Goal: Task Accomplishment & Management: Complete application form

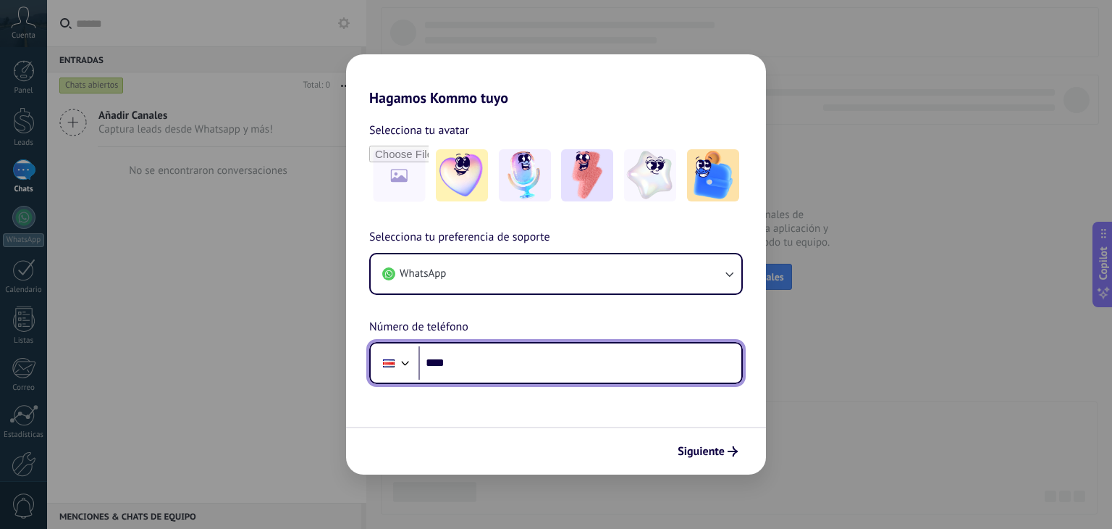
click at [497, 354] on input "****" at bounding box center [580, 362] width 323 height 33
click at [395, 354] on div at bounding box center [389, 363] width 28 height 30
click at [408, 358] on div at bounding box center [405, 361] width 17 height 17
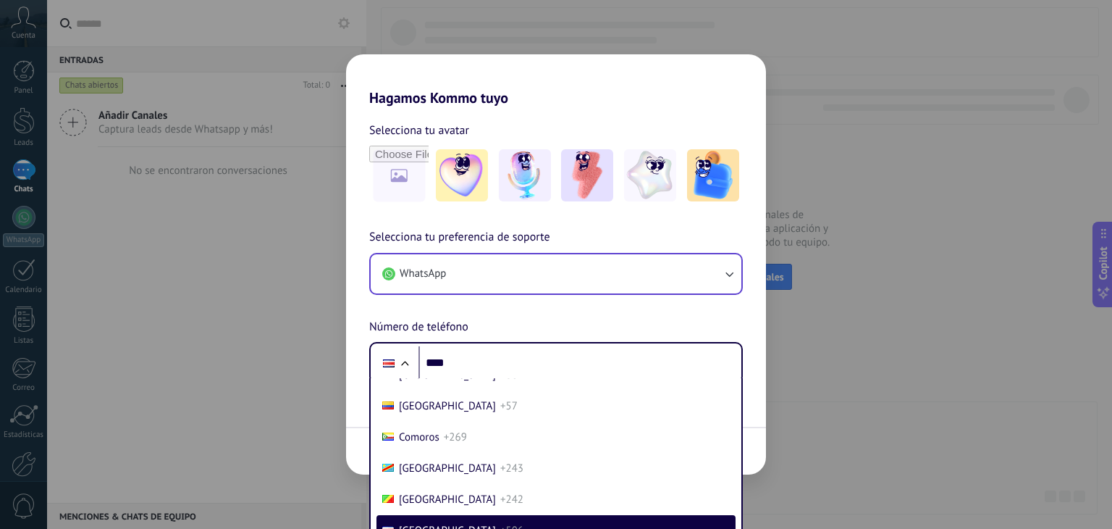
drag, startPoint x: 576, startPoint y: 275, endPoint x: 579, endPoint y: 265, distance: 10.5
click at [578, 270] on div "Selecciona tu preferencia de soporte WhatsApp Número de teléfono Phone **** [GE…" at bounding box center [556, 306] width 420 height 156
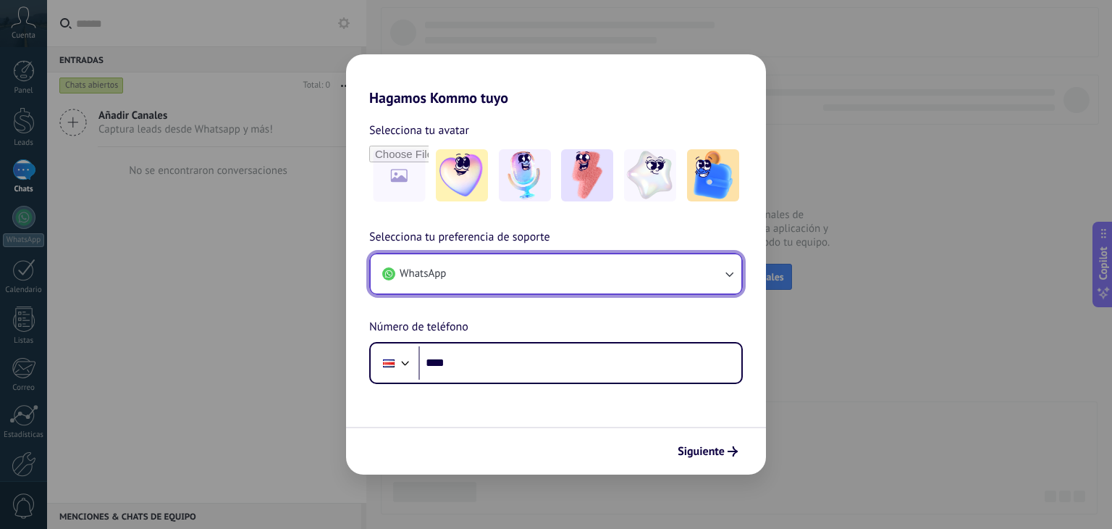
click at [579, 261] on button "WhatsApp" at bounding box center [556, 273] width 371 height 39
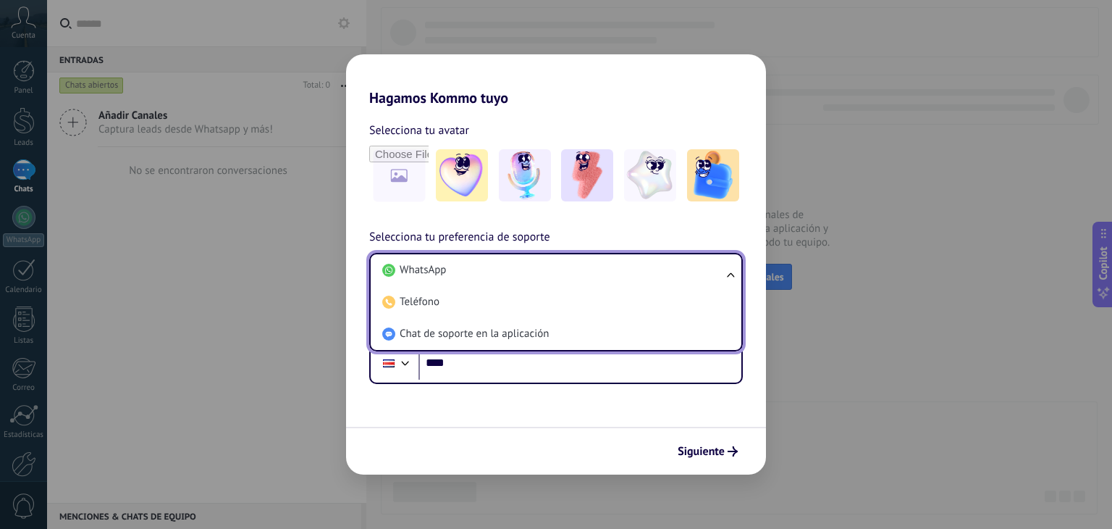
click at [478, 330] on span "Chat de soporte en la aplicación" at bounding box center [474, 334] width 149 height 14
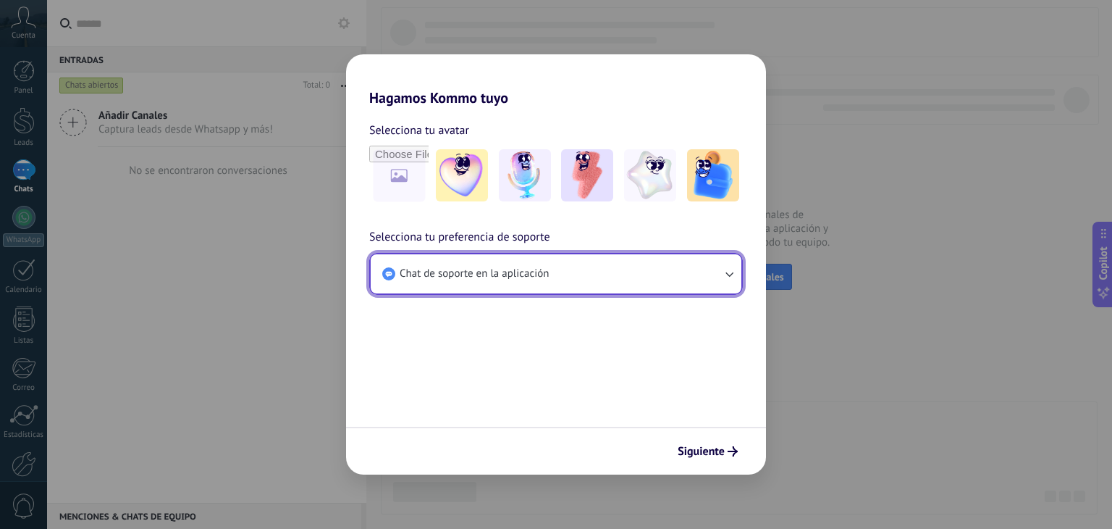
click at [495, 268] on span "Chat de soporte en la aplicación" at bounding box center [474, 274] width 149 height 14
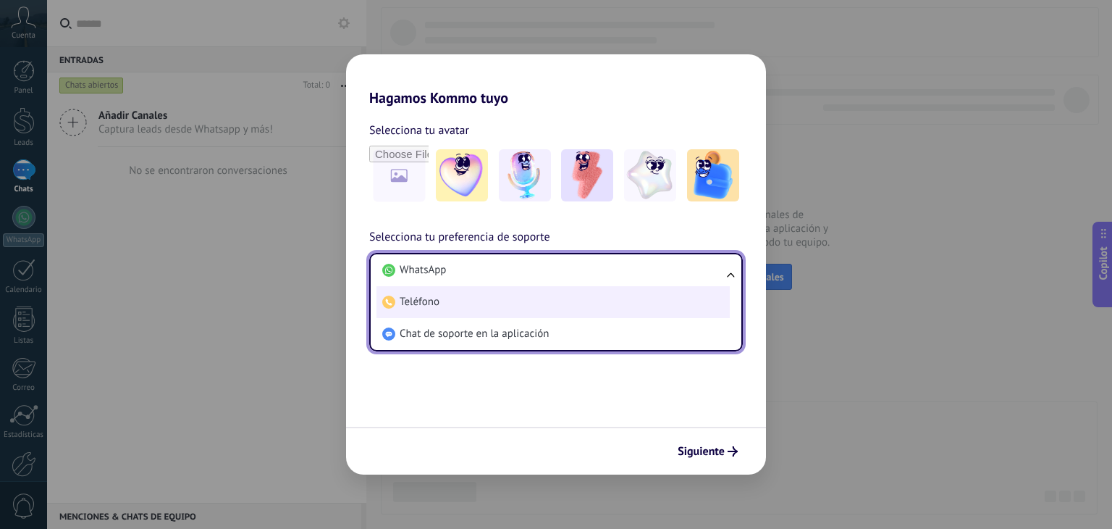
click at [475, 306] on li "Teléfono" at bounding box center [553, 302] width 353 height 32
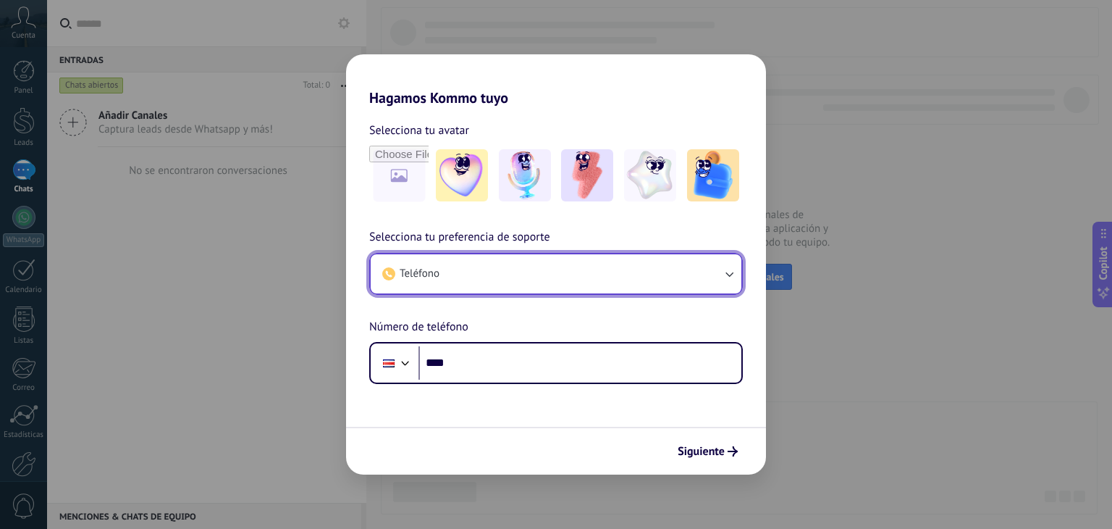
click at [488, 267] on button "Teléfono" at bounding box center [556, 273] width 371 height 39
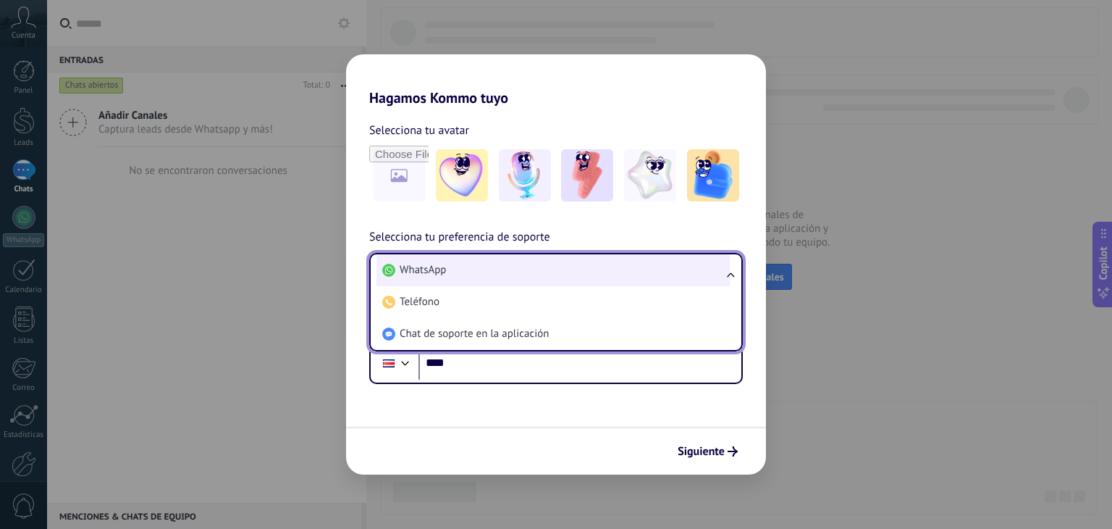
click at [493, 271] on li "WhatsApp" at bounding box center [553, 270] width 353 height 32
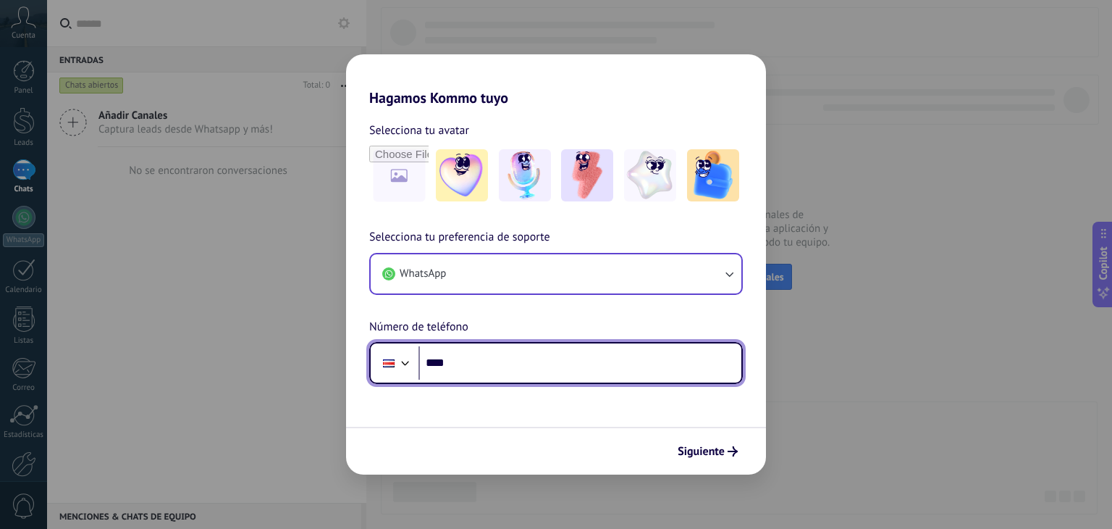
click at [383, 364] on div at bounding box center [389, 363] width 12 height 8
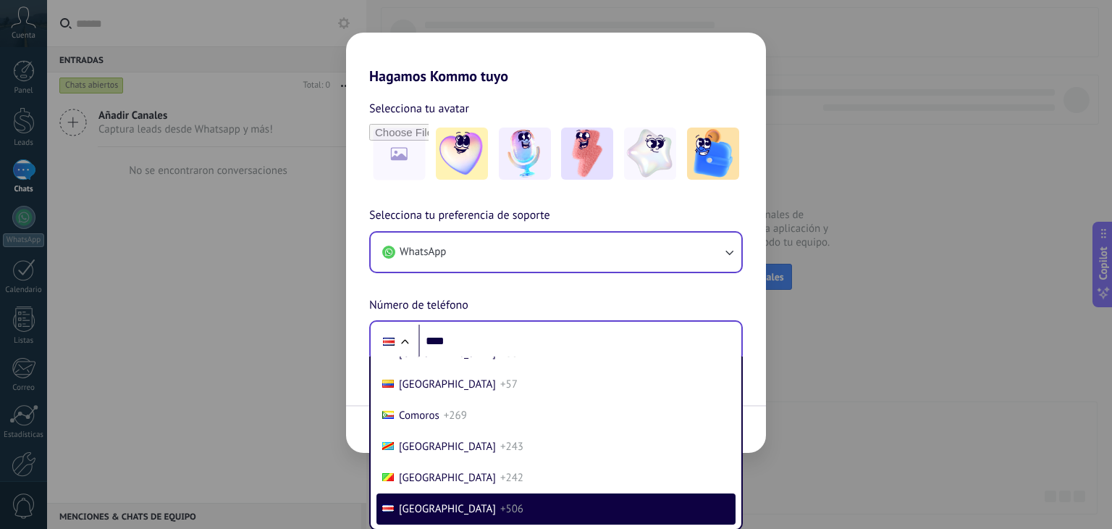
scroll to position [1618, 0]
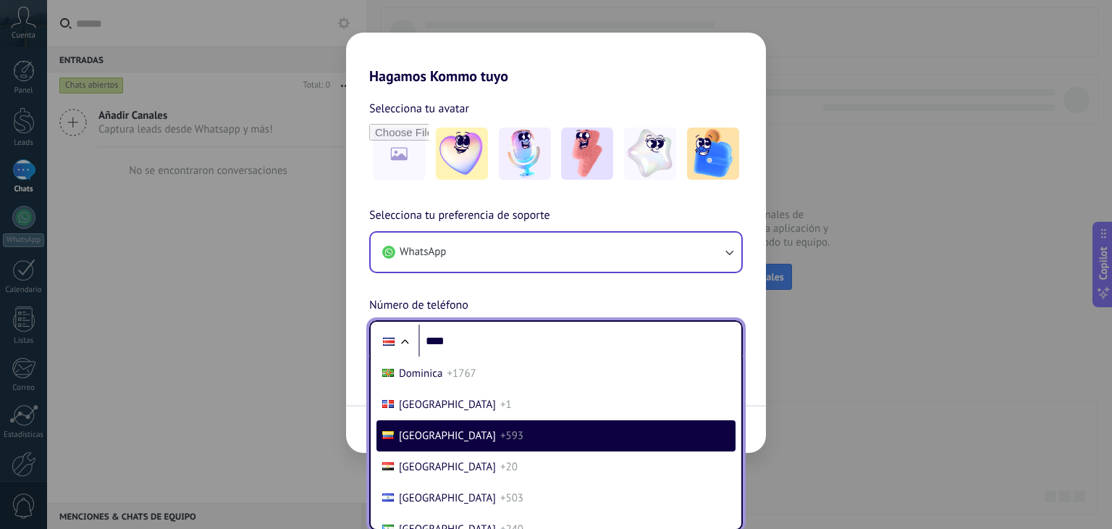
click at [500, 438] on span "+593" at bounding box center [511, 436] width 23 height 14
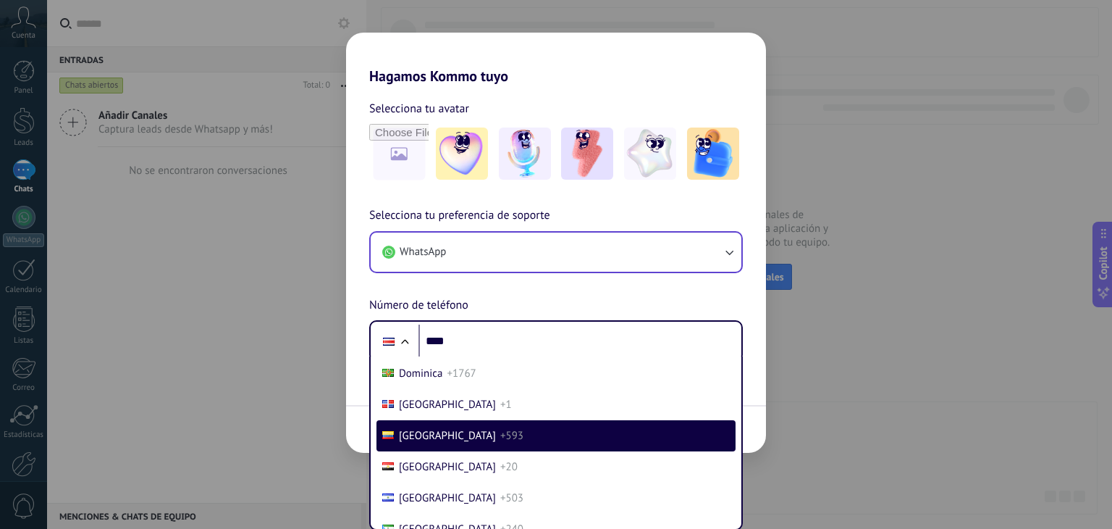
scroll to position [0, 0]
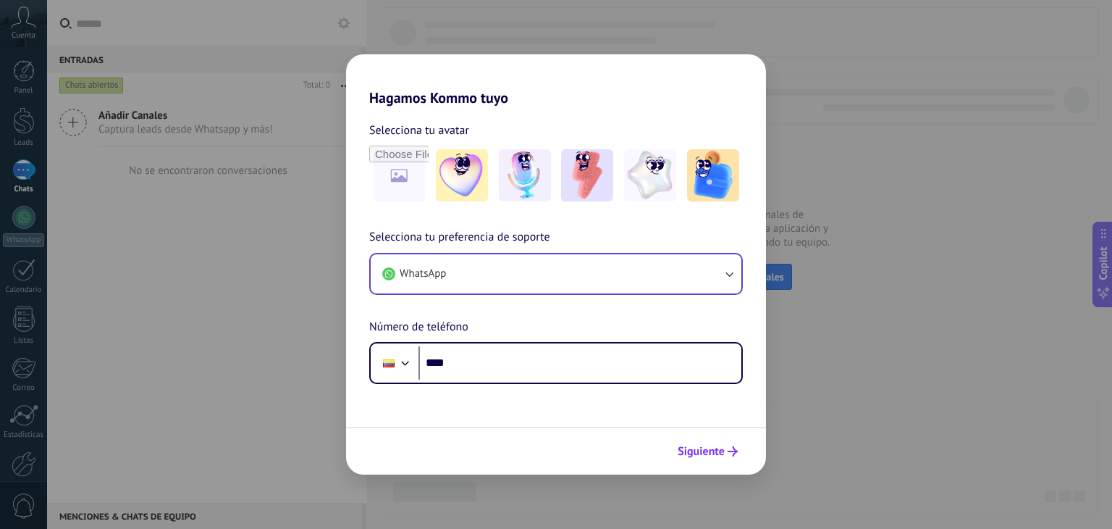
click at [710, 442] on button "Siguiente" at bounding box center [707, 451] width 73 height 25
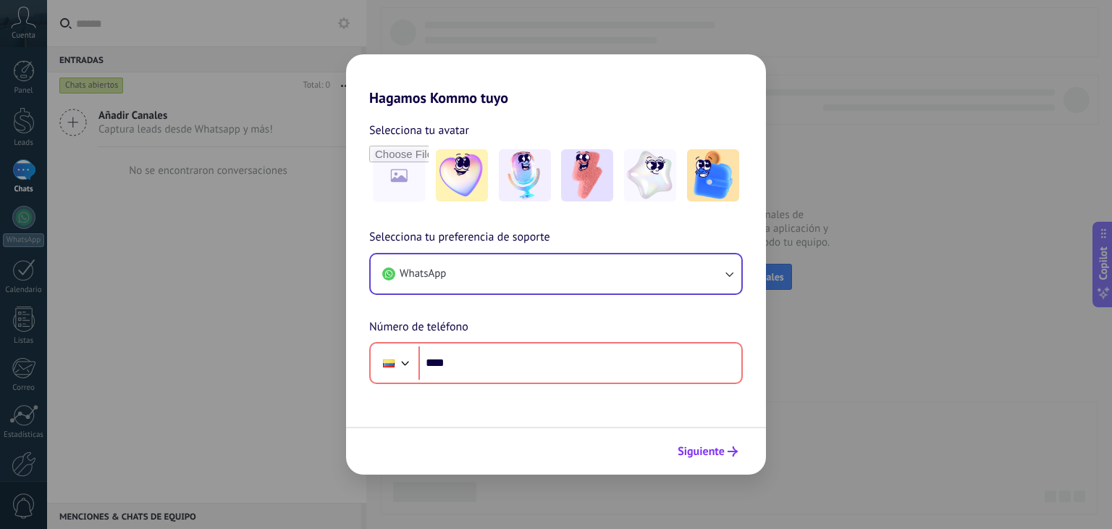
click at [688, 453] on span "Siguiente" at bounding box center [701, 451] width 47 height 10
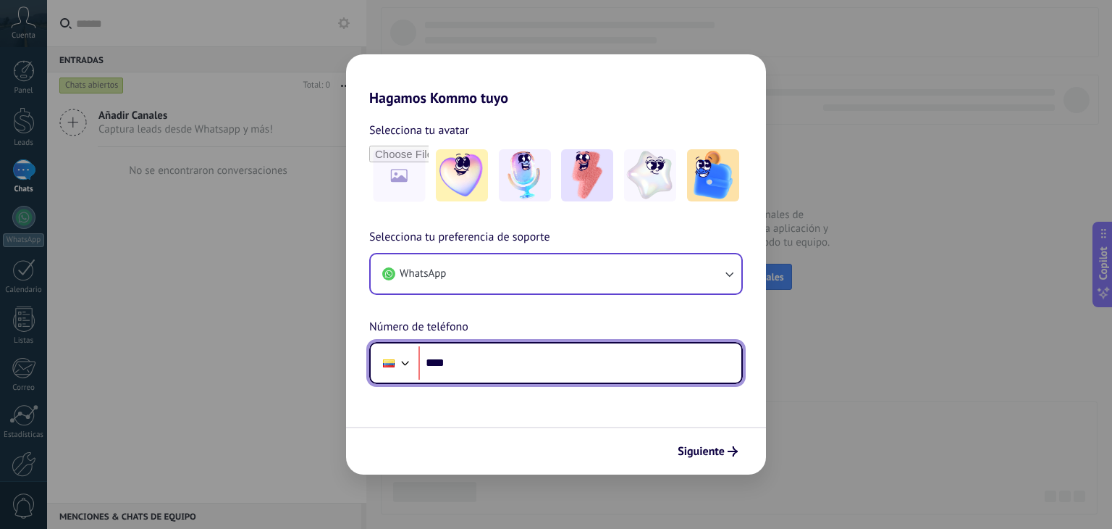
click at [617, 372] on input "****" at bounding box center [580, 362] width 323 height 33
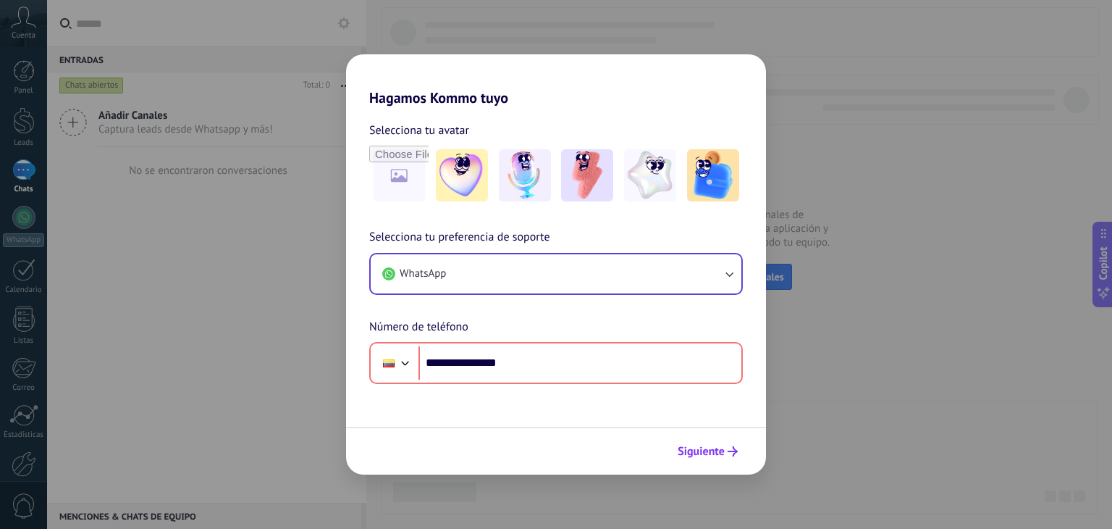
click at [704, 439] on button "Siguiente" at bounding box center [707, 451] width 73 height 25
click at [703, 446] on span "Siguiente" at bounding box center [701, 451] width 47 height 10
click at [703, 449] on span "Siguiente" at bounding box center [701, 451] width 47 height 10
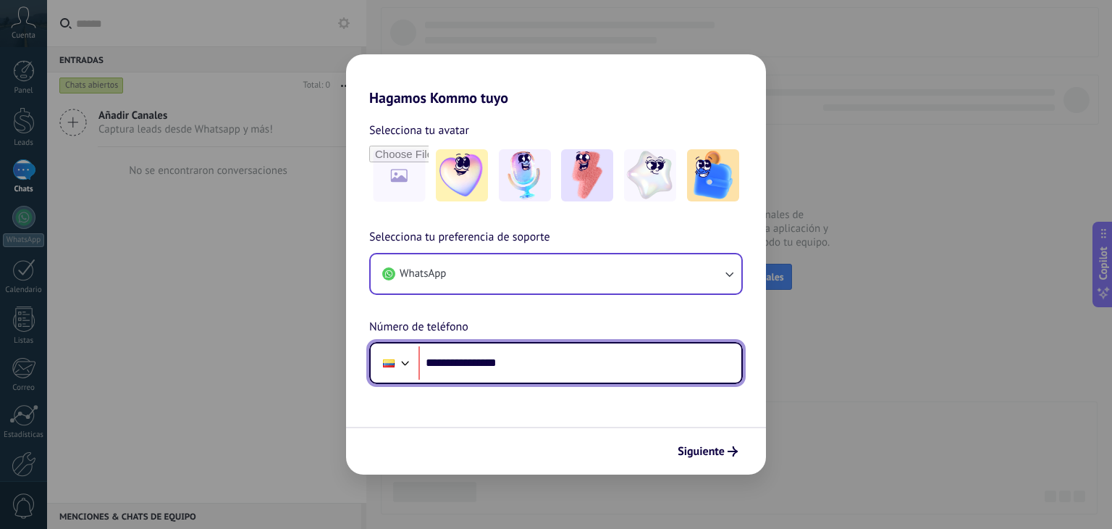
drag, startPoint x: 557, startPoint y: 364, endPoint x: 459, endPoint y: 366, distance: 97.8
click at [459, 366] on input "**********" at bounding box center [580, 362] width 323 height 33
type input "**********"
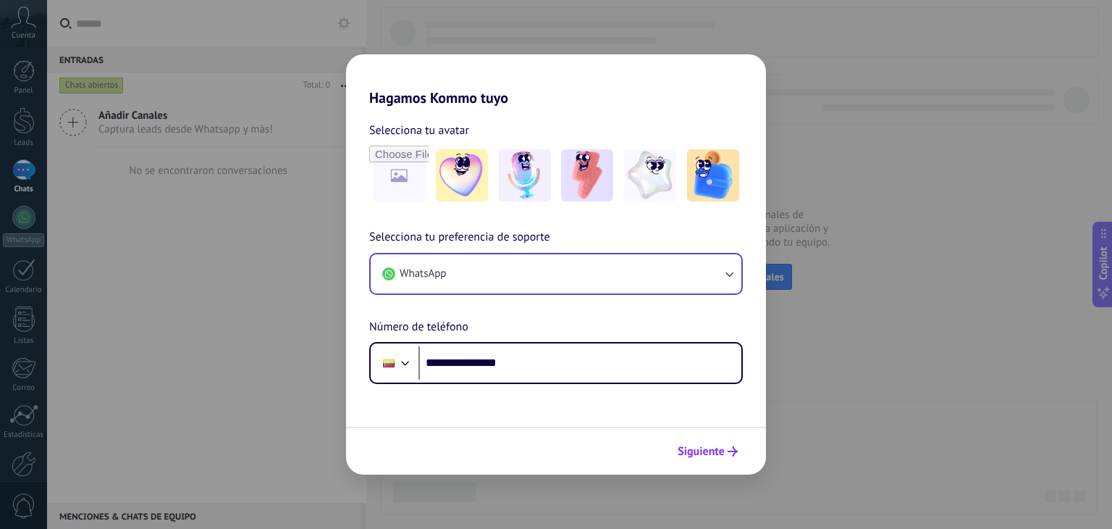
click at [691, 456] on div "Siguiente" at bounding box center [556, 451] width 420 height 48
click at [693, 456] on span "Siguiente" at bounding box center [701, 451] width 47 height 10
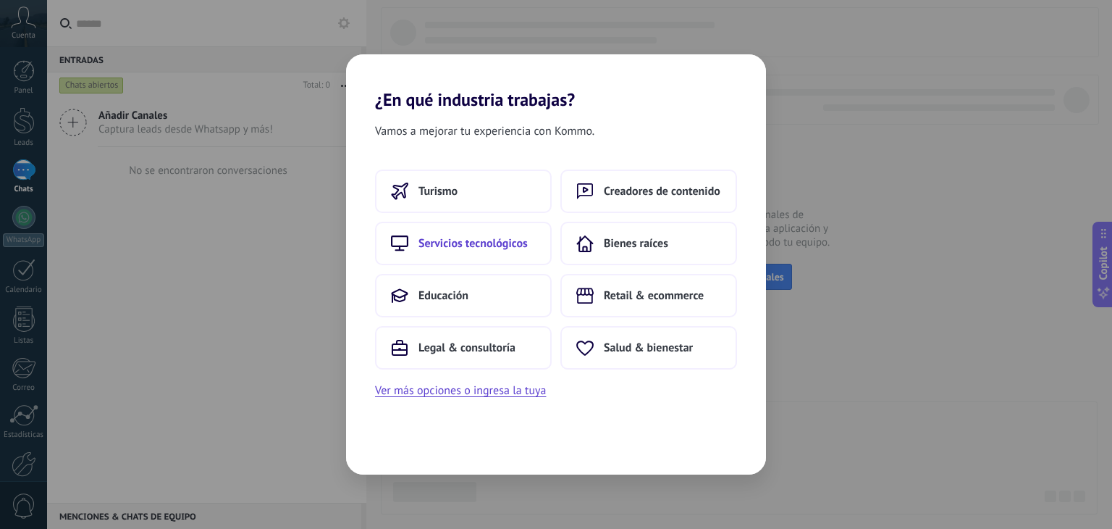
click at [457, 242] on span "Servicios tecnológicos" at bounding box center [473, 243] width 109 height 14
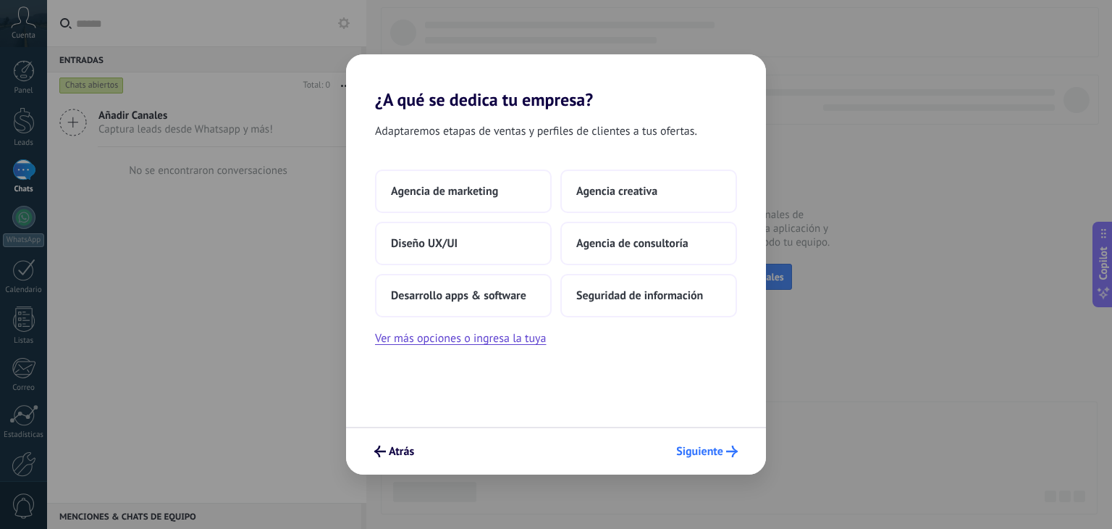
click at [708, 451] on span "Siguiente" at bounding box center [699, 451] width 47 height 10
click at [707, 456] on span "Siguiente" at bounding box center [699, 451] width 47 height 10
click at [473, 209] on button "Agencia de marketing" at bounding box center [463, 190] width 177 height 43
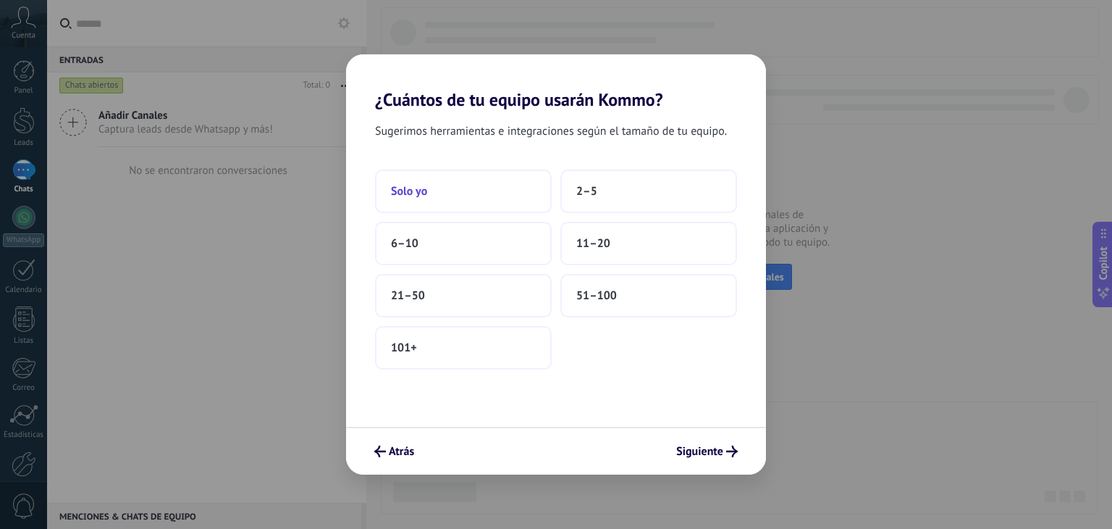
click at [498, 198] on button "Solo yo" at bounding box center [463, 190] width 177 height 43
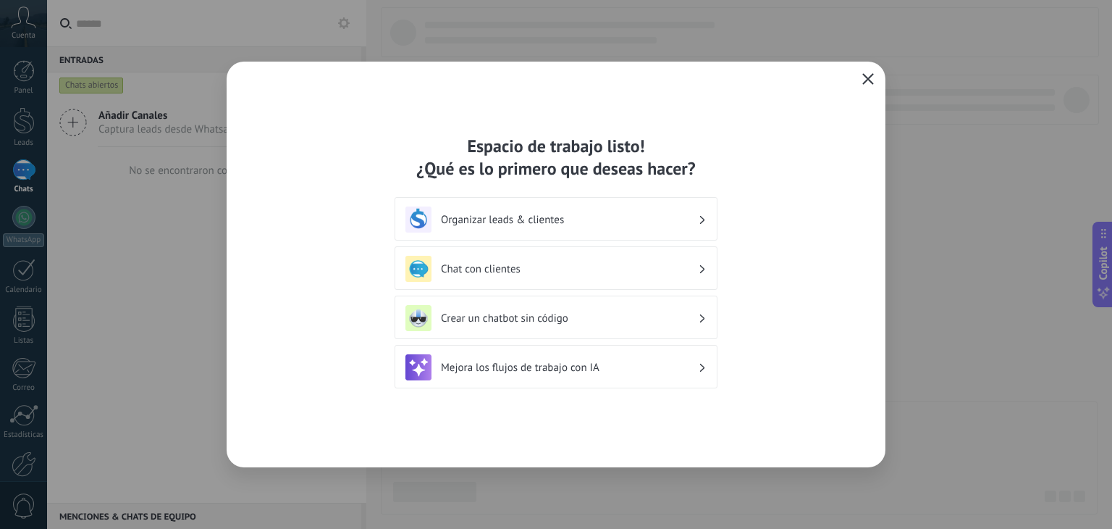
click at [873, 75] on icon "button" at bounding box center [869, 79] width 12 height 12
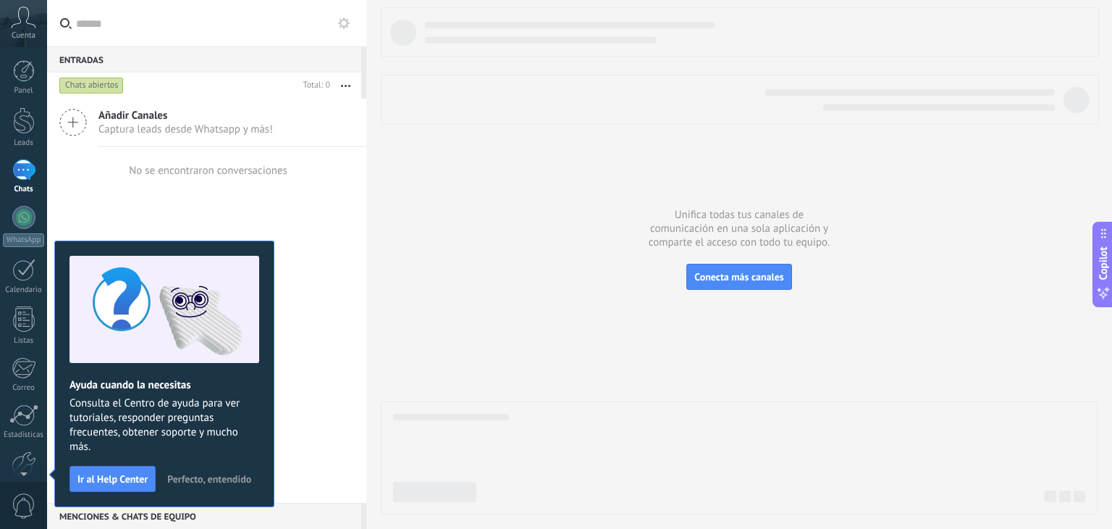
click at [29, 24] on use at bounding box center [24, 17] width 25 height 21
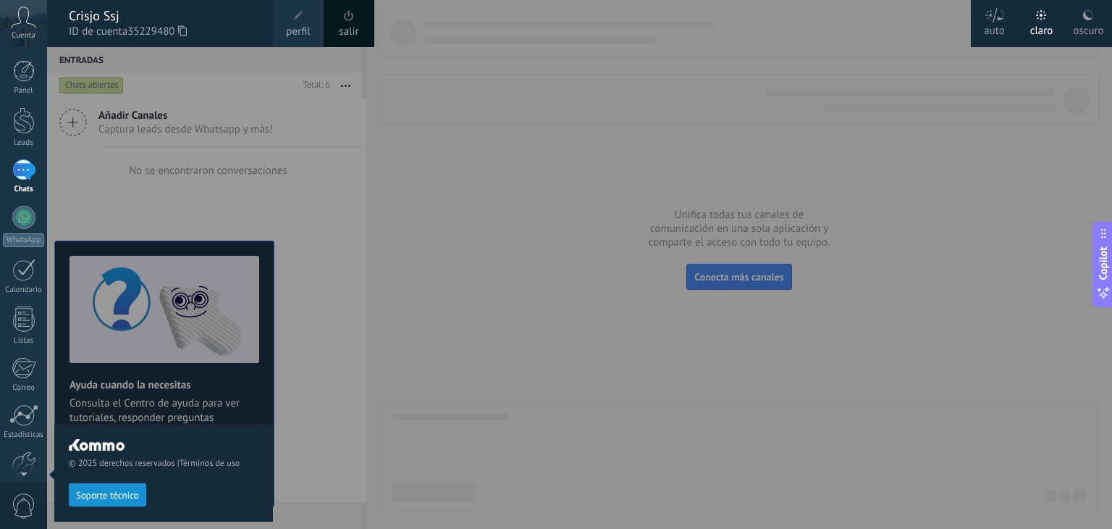
click at [343, 429] on div at bounding box center [603, 264] width 1112 height 529
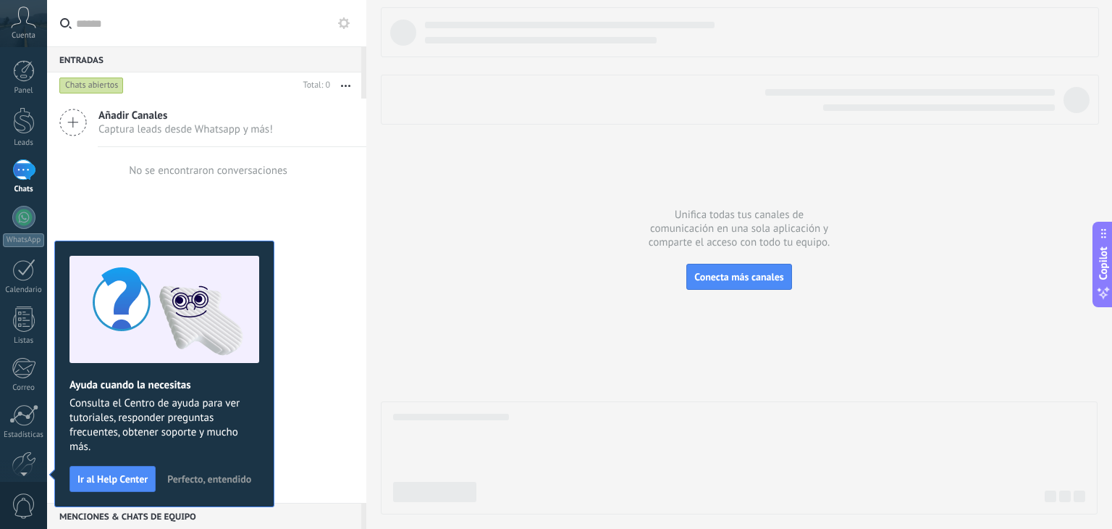
click at [18, 28] on div "Cuenta" at bounding box center [23, 23] width 47 height 47
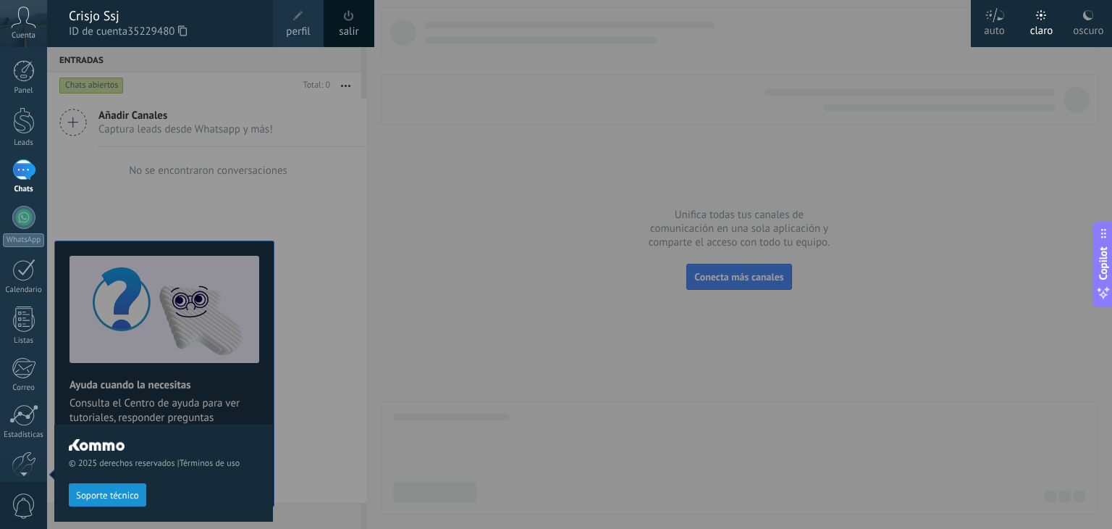
click at [1077, 20] on div "oscuro" at bounding box center [1088, 28] width 30 height 38
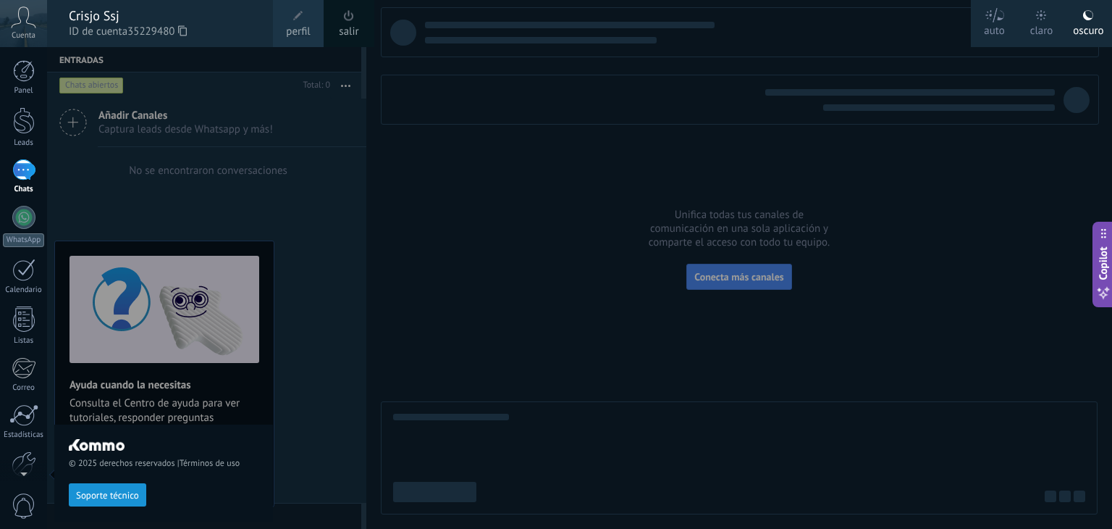
click at [536, 130] on div at bounding box center [603, 264] width 1112 height 529
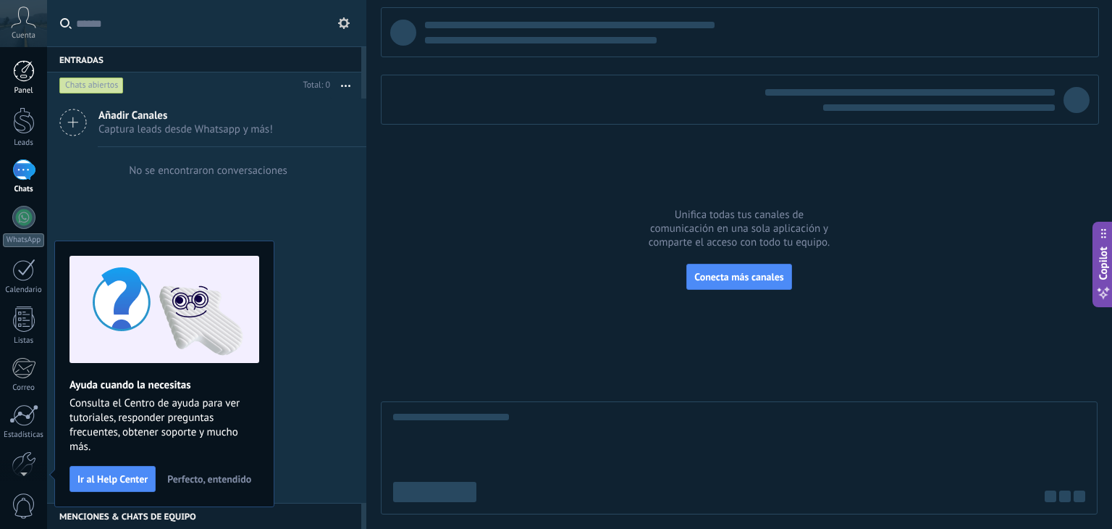
click at [26, 68] on div at bounding box center [24, 71] width 22 height 22
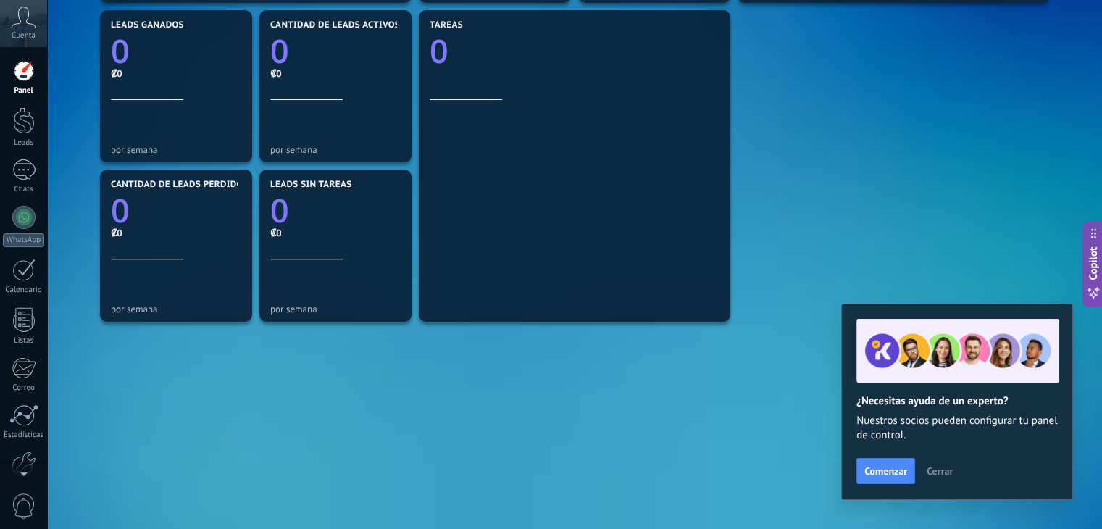
drag, startPoint x: 95, startPoint y: 16, endPoint x: 498, endPoint y: 327, distance: 509.6
click at [503, 337] on div "Aplicar Eventos crispro137 [PERSON_NAME] Semana Mes Todo Elija un usuario Confi…" at bounding box center [574, 16] width 1054 height 1025
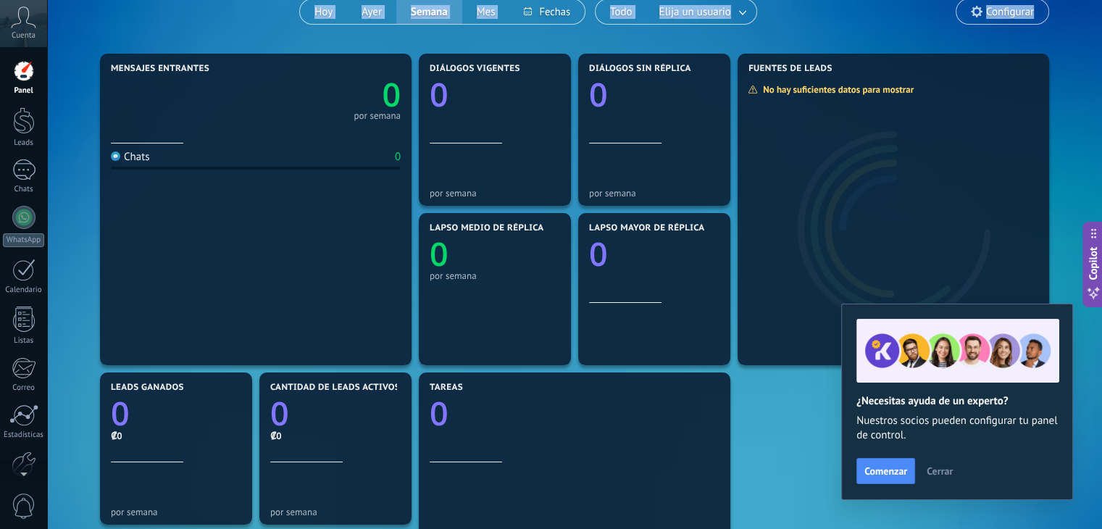
scroll to position [62, 0]
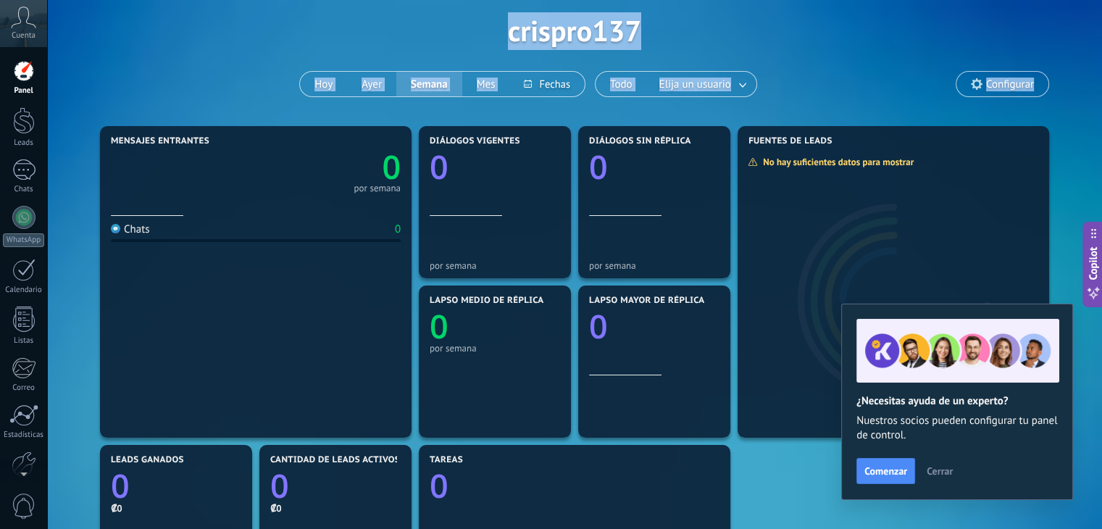
click at [232, 70] on div "Aplicar Eventos crispro137 [PERSON_NAME] Semana Mes Todo Elija un usuario Confi…" at bounding box center [574, 30] width 1011 height 184
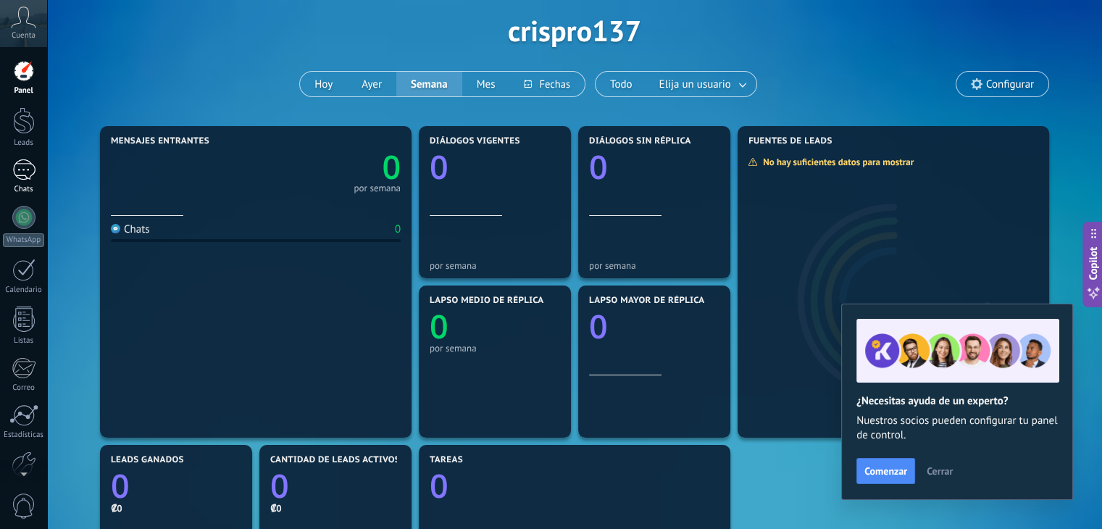
click at [20, 169] on div at bounding box center [23, 169] width 23 height 21
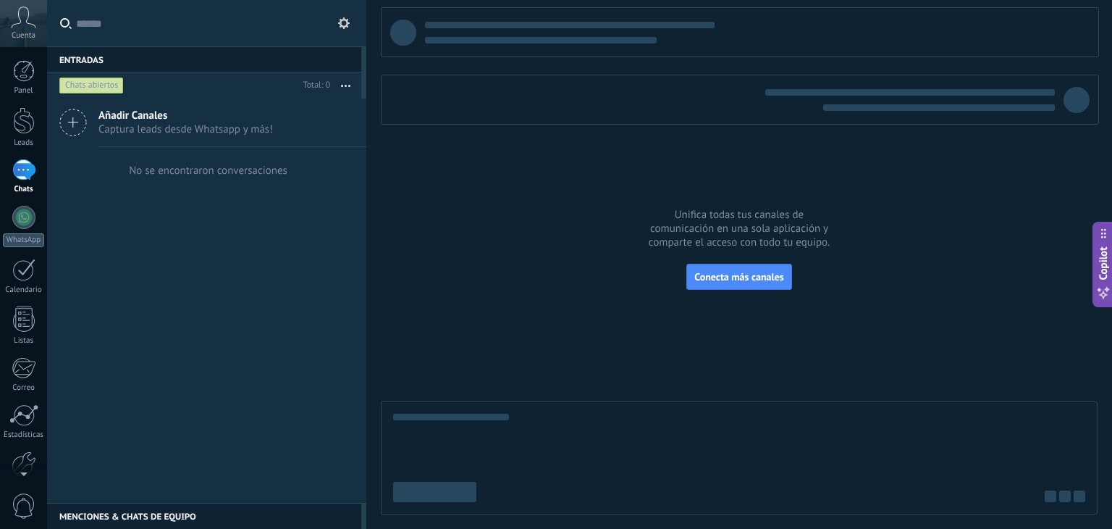
drag, startPoint x: 306, startPoint y: 235, endPoint x: 275, endPoint y: 224, distance: 33.2
click at [303, 233] on div "Añadir Canales Captura leads desde Whatsapp y más! No se encontraron conversaci…" at bounding box center [206, 300] width 319 height 404
click at [81, 122] on icon at bounding box center [73, 123] width 28 height 28
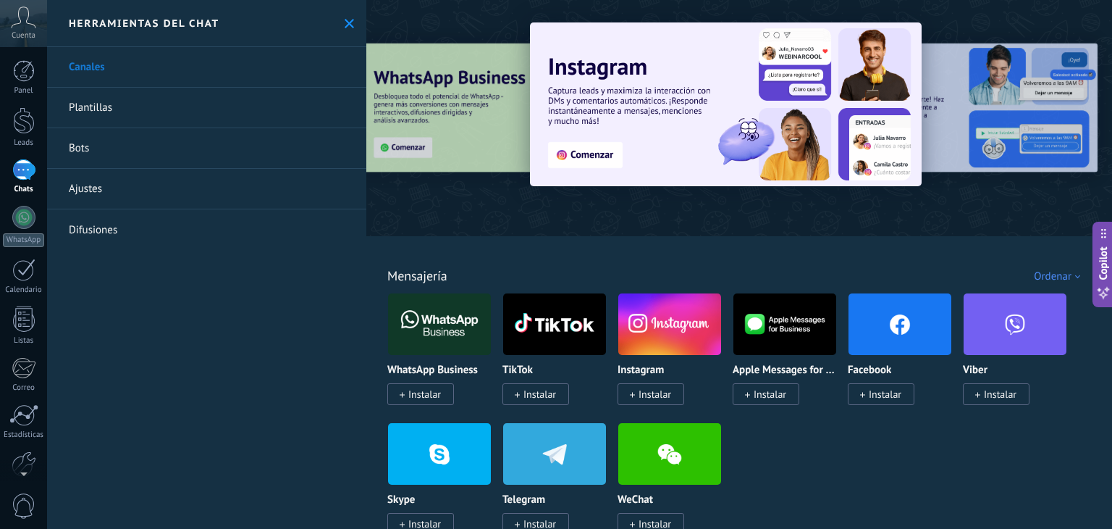
click at [345, 26] on use at bounding box center [349, 23] width 9 height 9
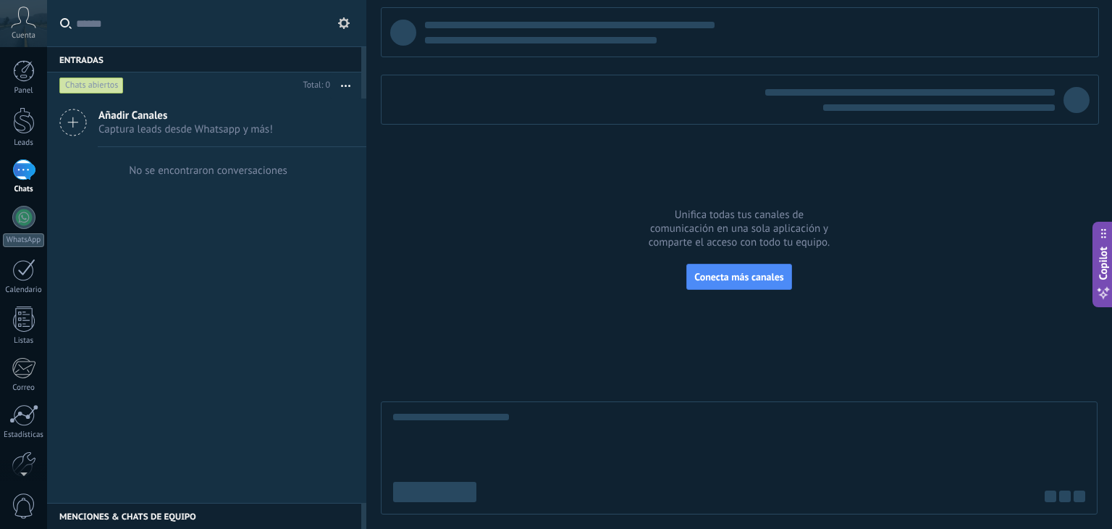
click at [64, 121] on icon at bounding box center [73, 123] width 28 height 28
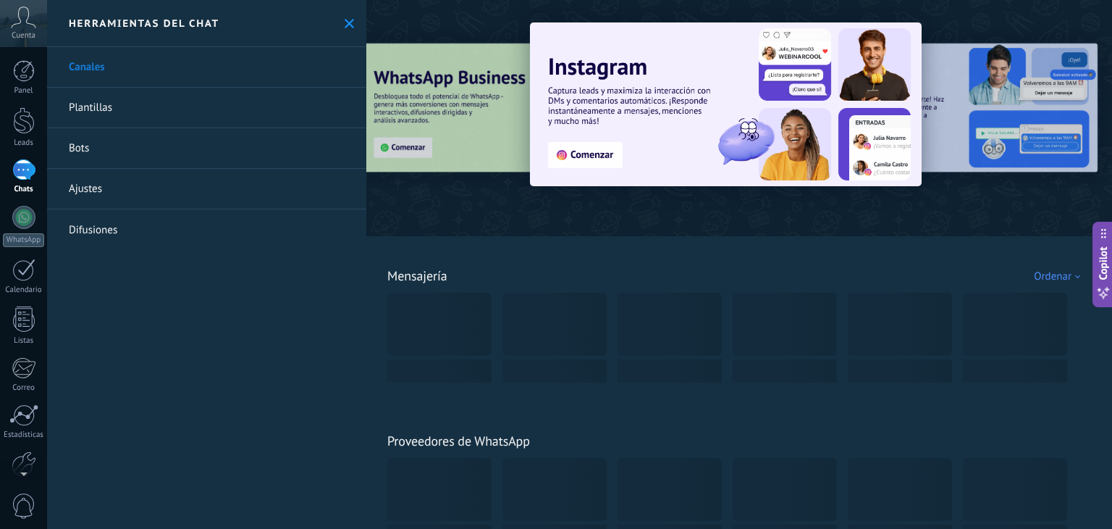
scroll to position [72, 0]
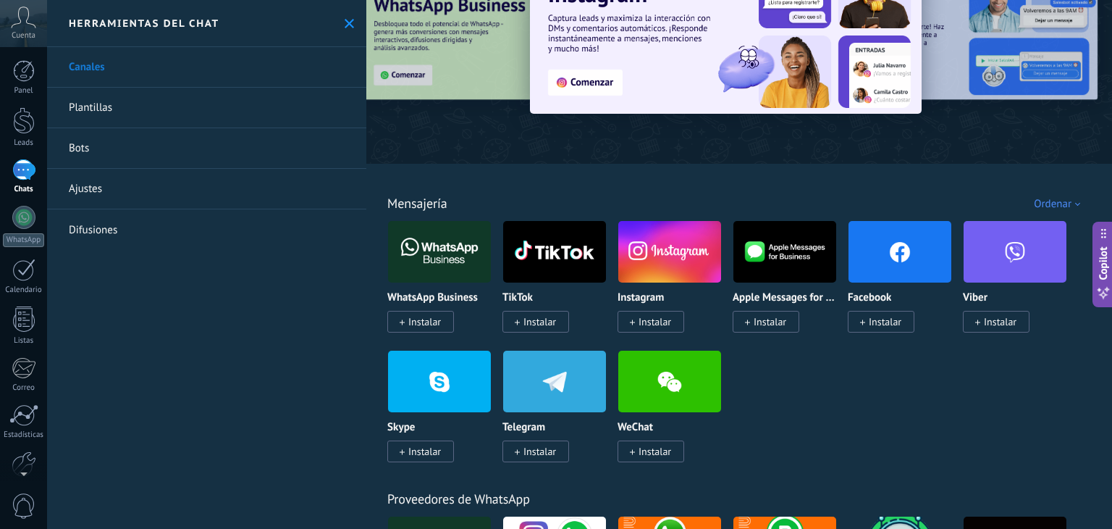
click at [424, 247] on img at bounding box center [439, 252] width 103 height 70
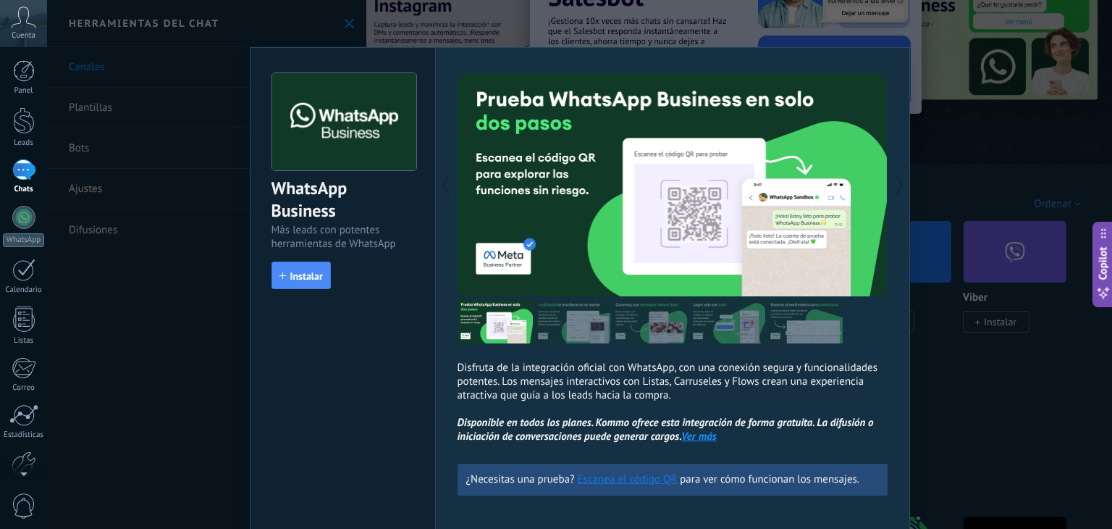
scroll to position [64, 0]
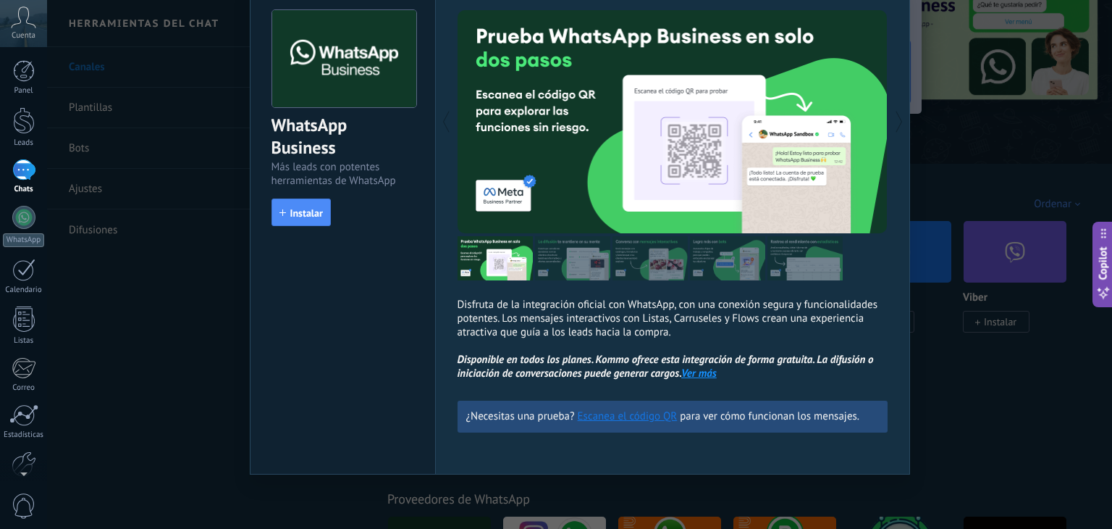
click at [698, 374] on link "Ver más" at bounding box center [699, 373] width 35 height 14
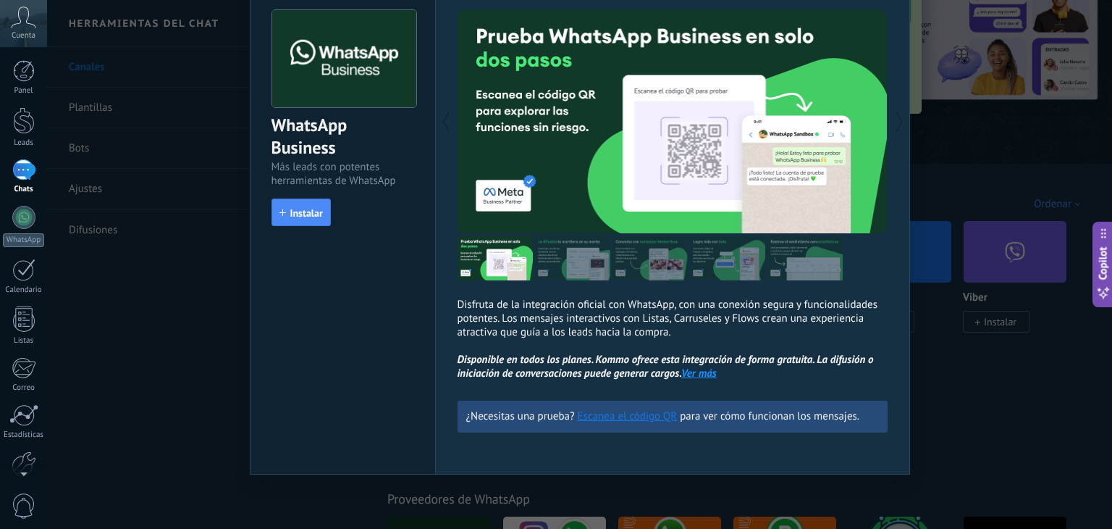
click at [922, 355] on div "WhatsApp Business Más leads con potentes herramientas de WhatsApp install Insta…" at bounding box center [579, 264] width 1065 height 529
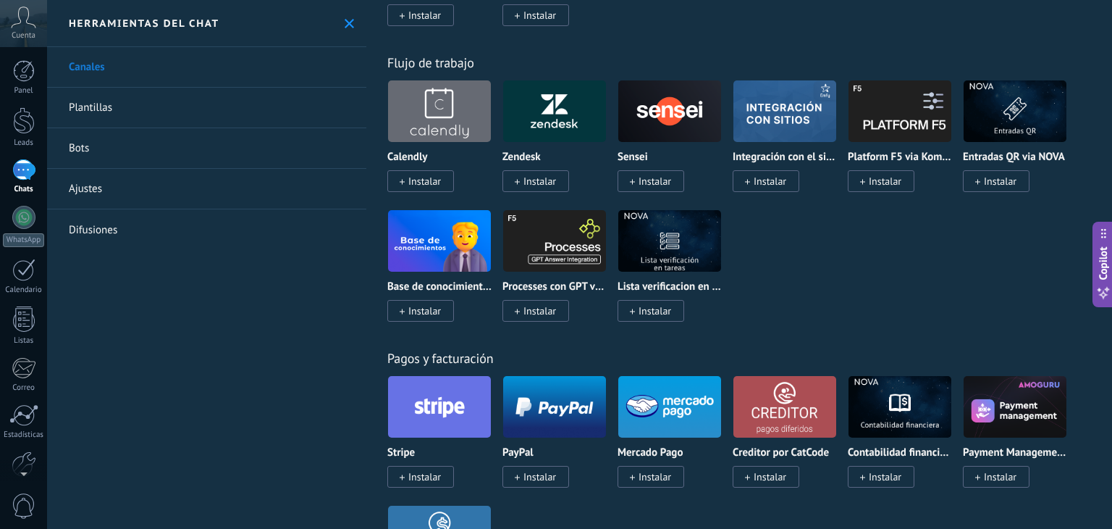
scroll to position [2680, 0]
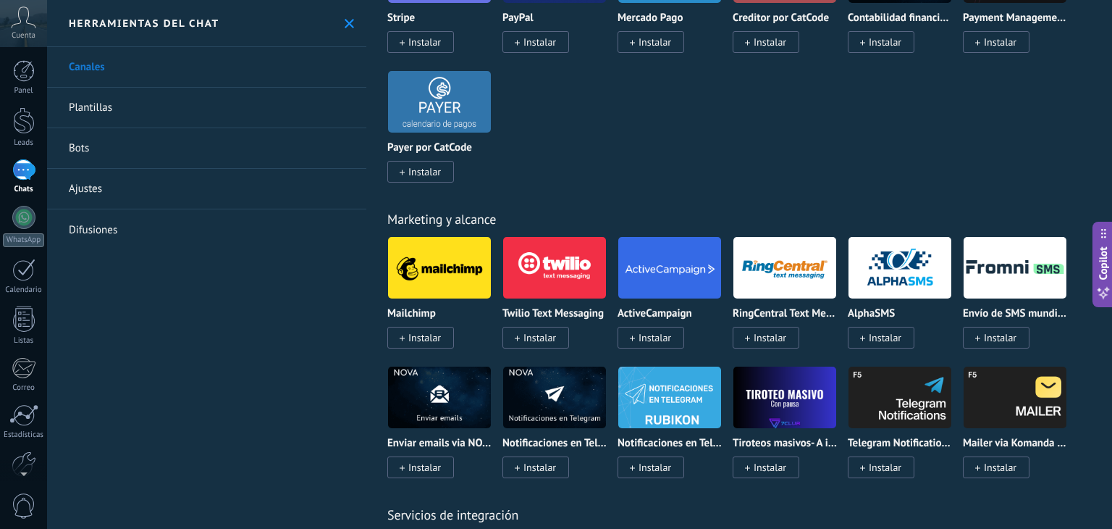
click at [99, 102] on link "Plantillas" at bounding box center [206, 108] width 319 height 41
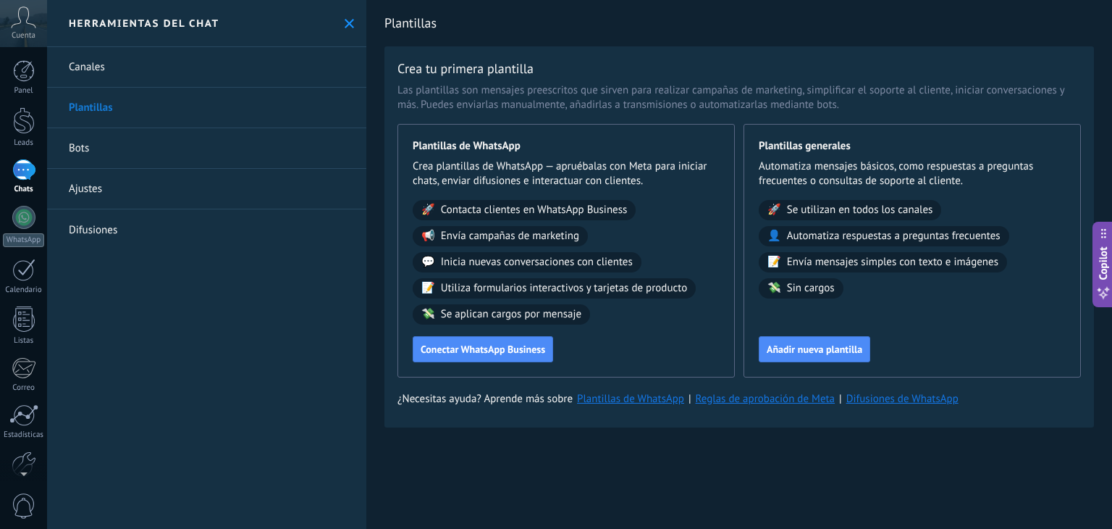
click at [75, 141] on link "Bots" at bounding box center [206, 148] width 319 height 41
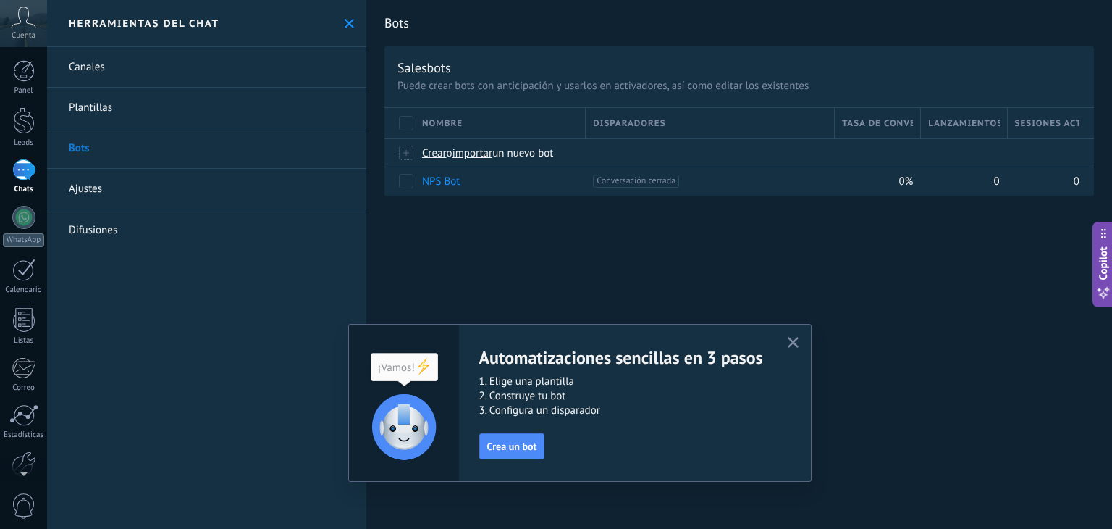
click at [96, 196] on link "Ajustes" at bounding box center [206, 189] width 319 height 41
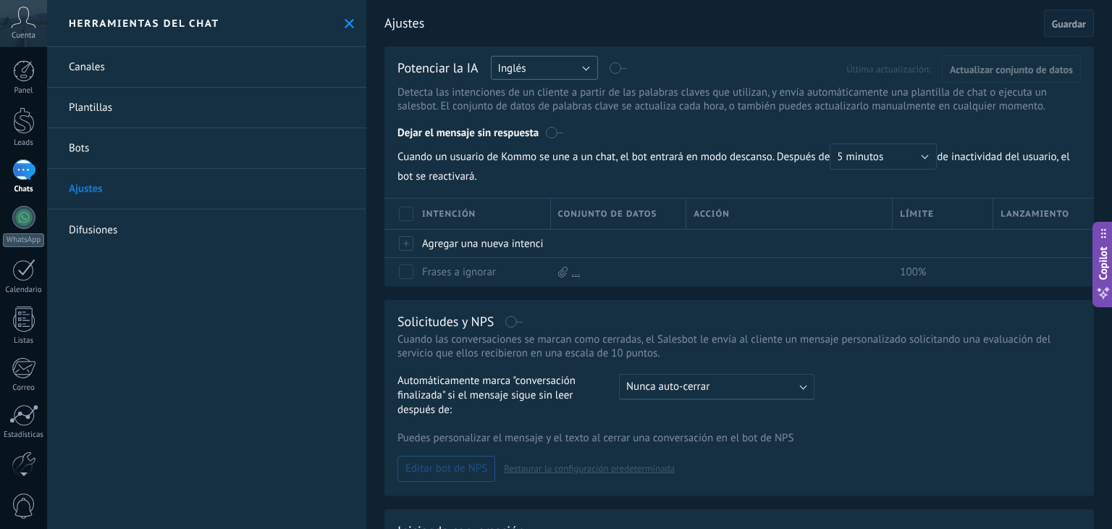
click at [571, 75] on button "Inglés" at bounding box center [544, 68] width 107 height 24
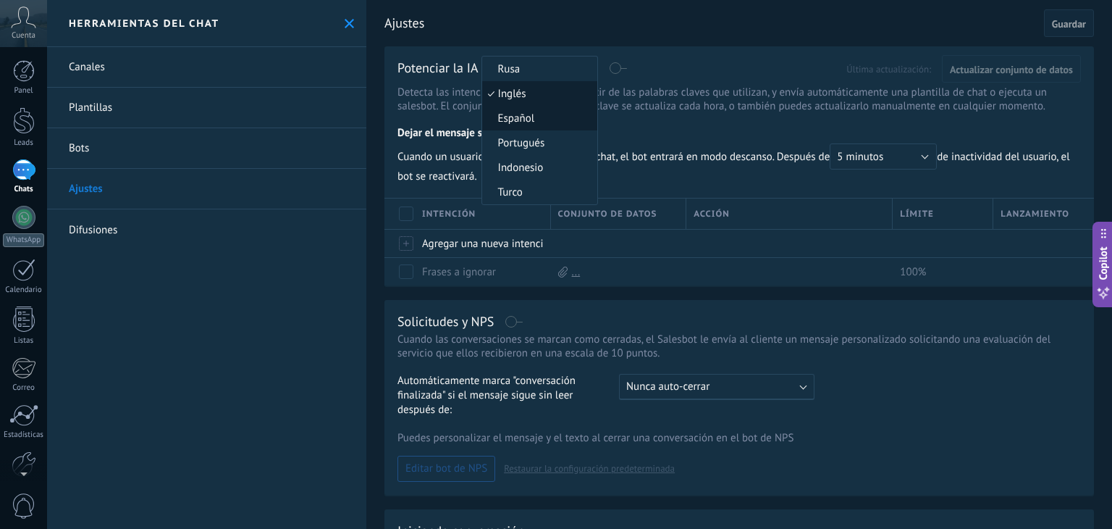
click at [524, 120] on span "Español" at bounding box center [537, 119] width 111 height 14
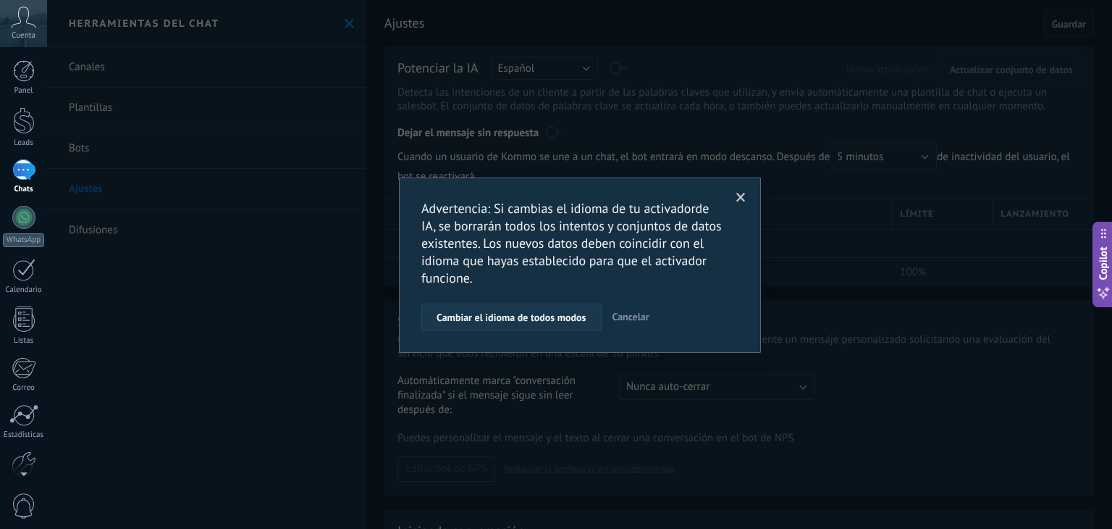
click at [530, 312] on span "Cambiar el idioma de todos modos" at bounding box center [512, 317] width 150 height 10
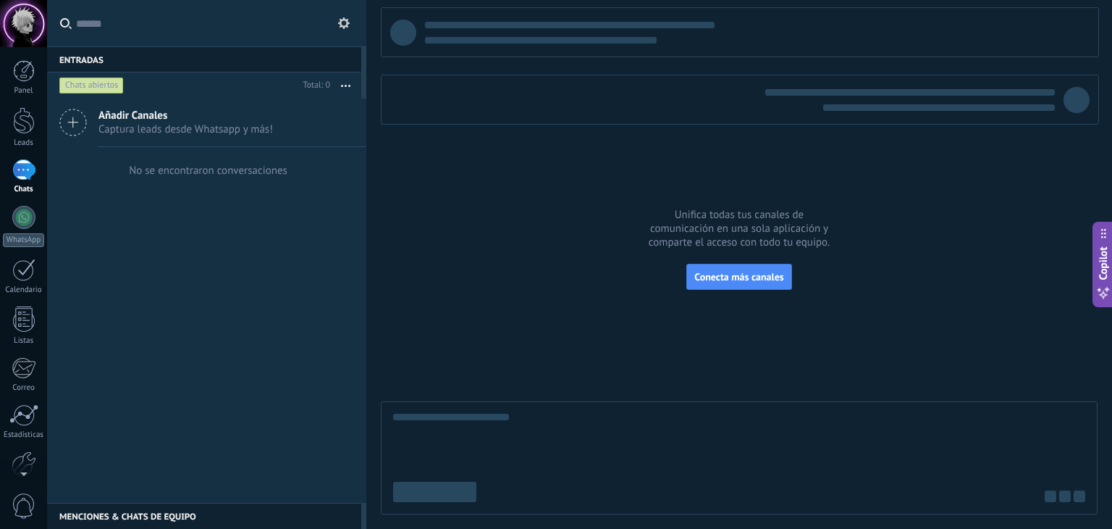
click at [12, 21] on div at bounding box center [23, 23] width 47 height 47
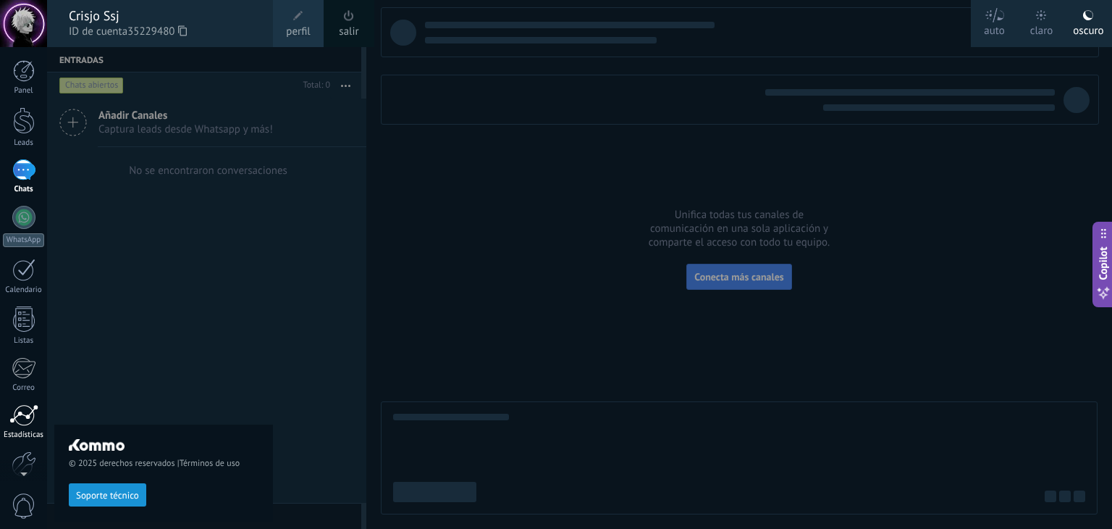
scroll to position [73, 0]
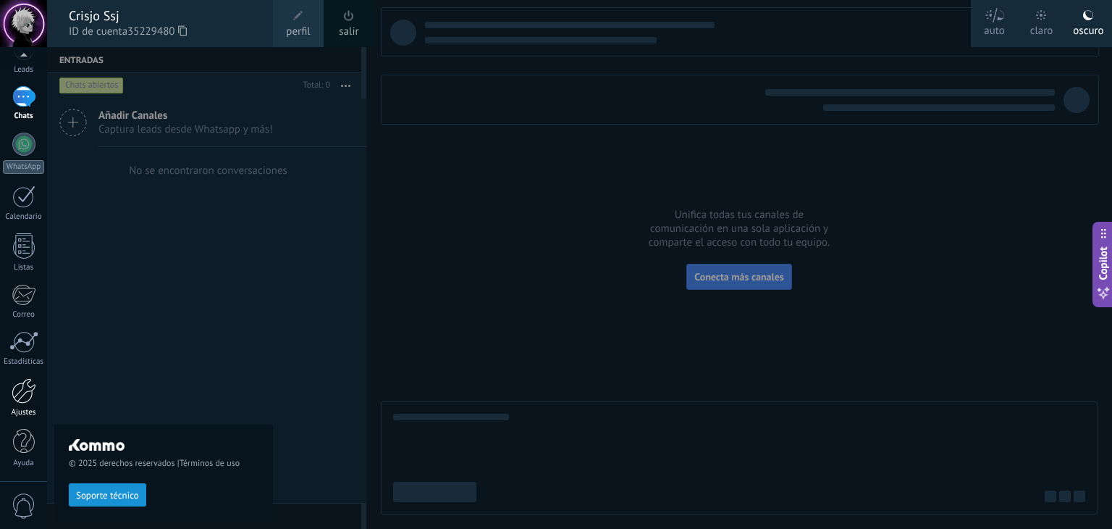
click at [25, 401] on div at bounding box center [24, 390] width 25 height 25
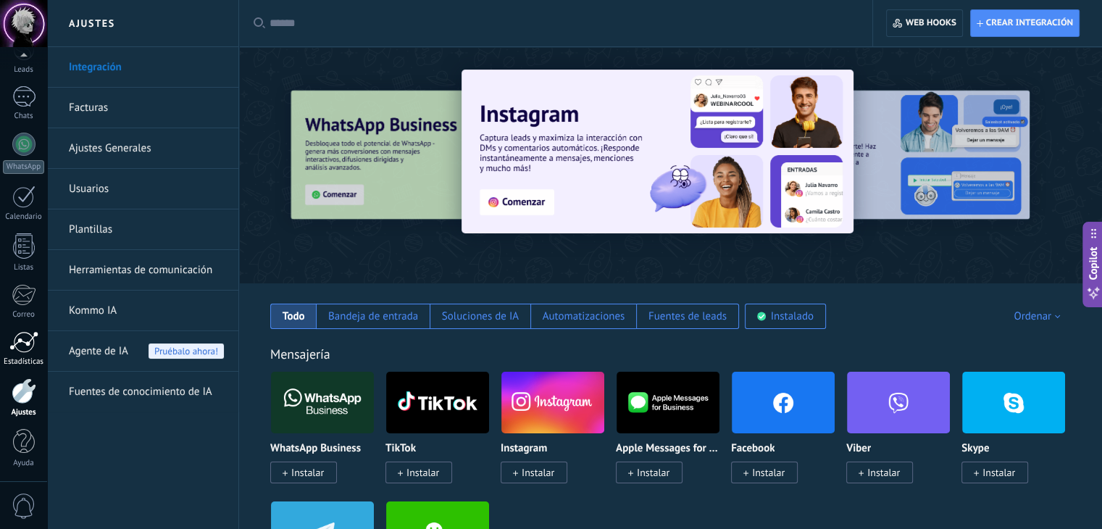
click at [28, 345] on div at bounding box center [23, 342] width 29 height 22
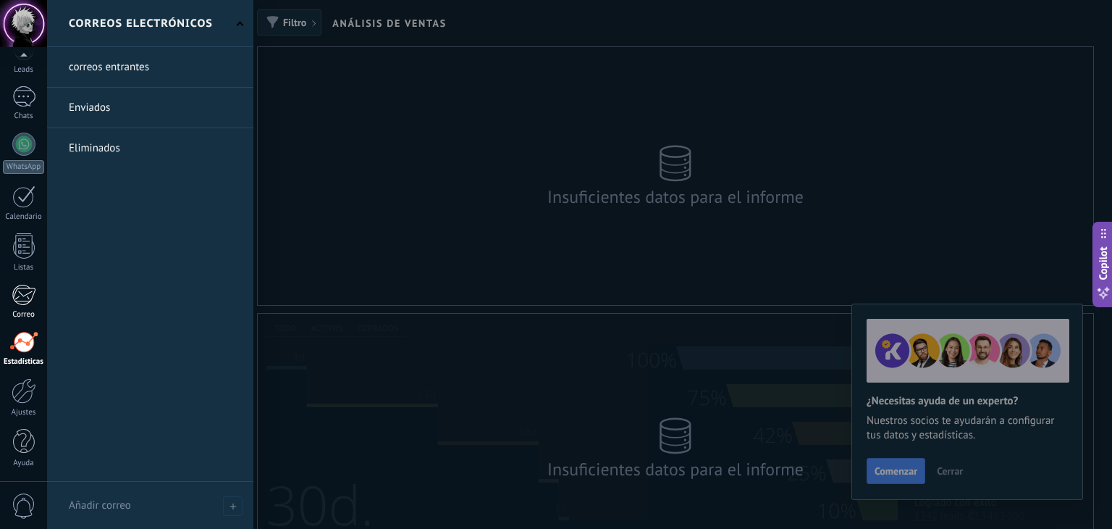
click at [26, 294] on div at bounding box center [24, 295] width 24 height 22
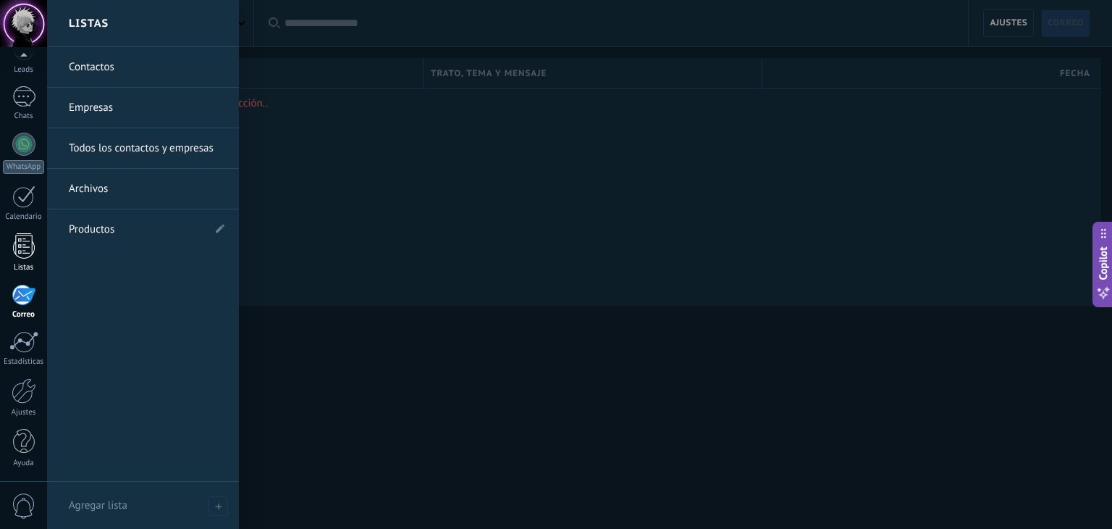
click at [22, 251] on div at bounding box center [24, 245] width 22 height 25
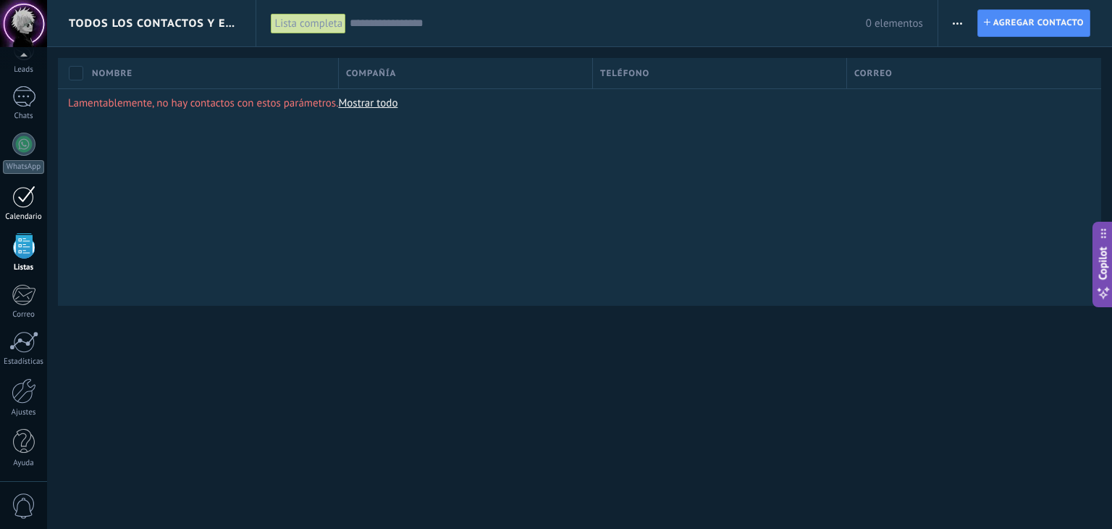
click at [23, 201] on div at bounding box center [23, 196] width 23 height 22
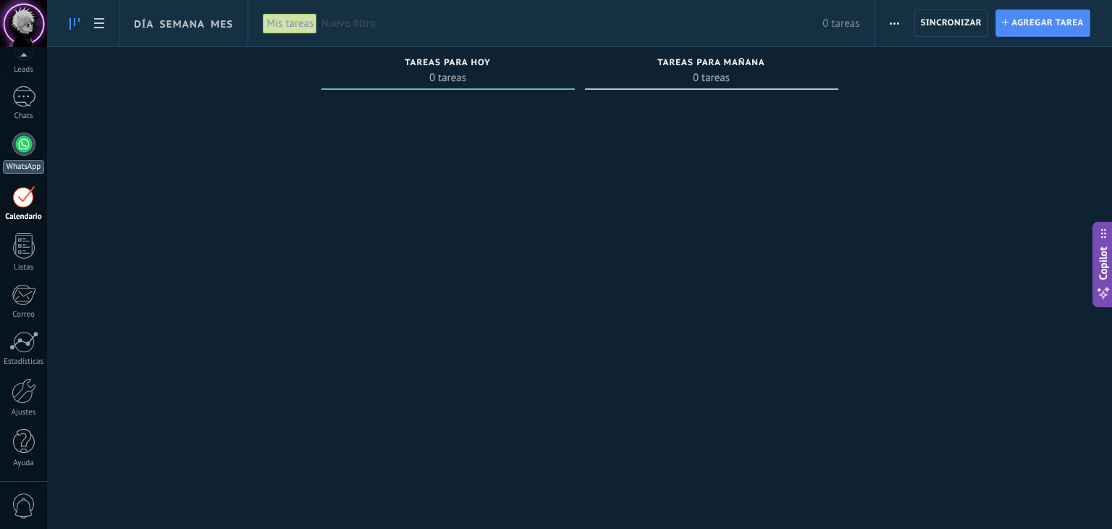
click at [17, 154] on div at bounding box center [23, 144] width 23 height 23
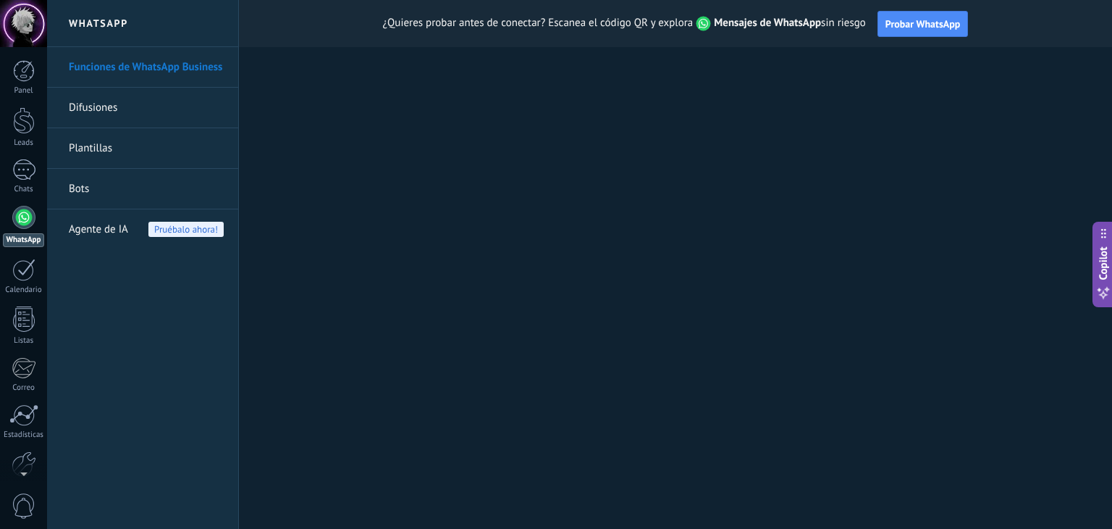
click at [106, 222] on span "Agente de IA" at bounding box center [98, 229] width 59 height 41
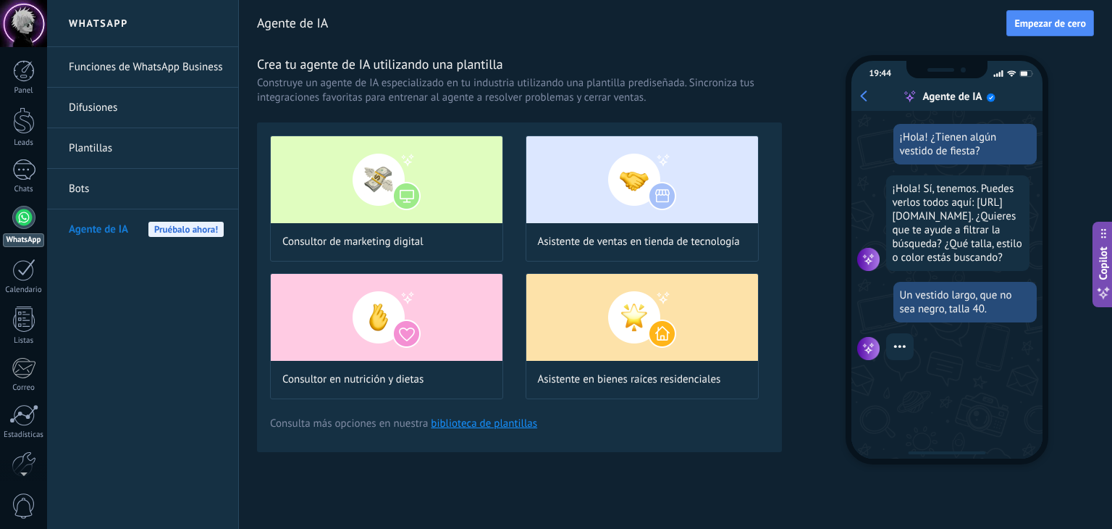
click at [90, 185] on link "Bots" at bounding box center [146, 189] width 155 height 41
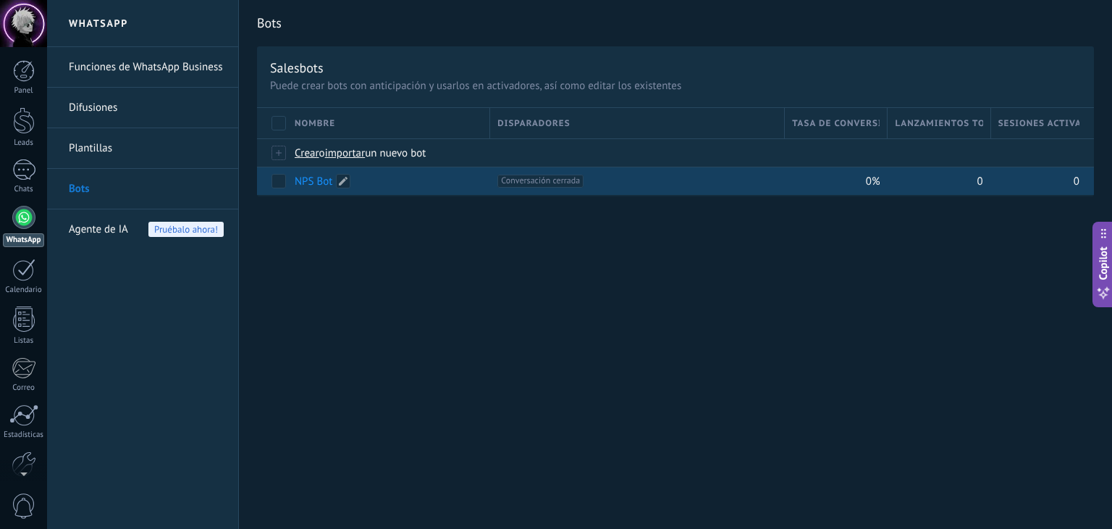
click at [319, 180] on link "NPS Bot" at bounding box center [314, 182] width 38 height 14
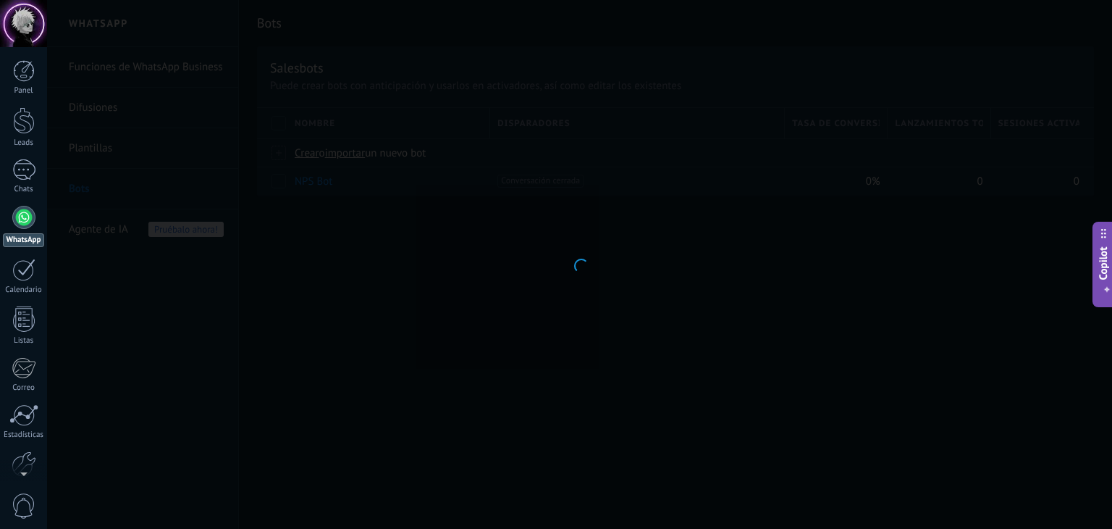
type input "*******"
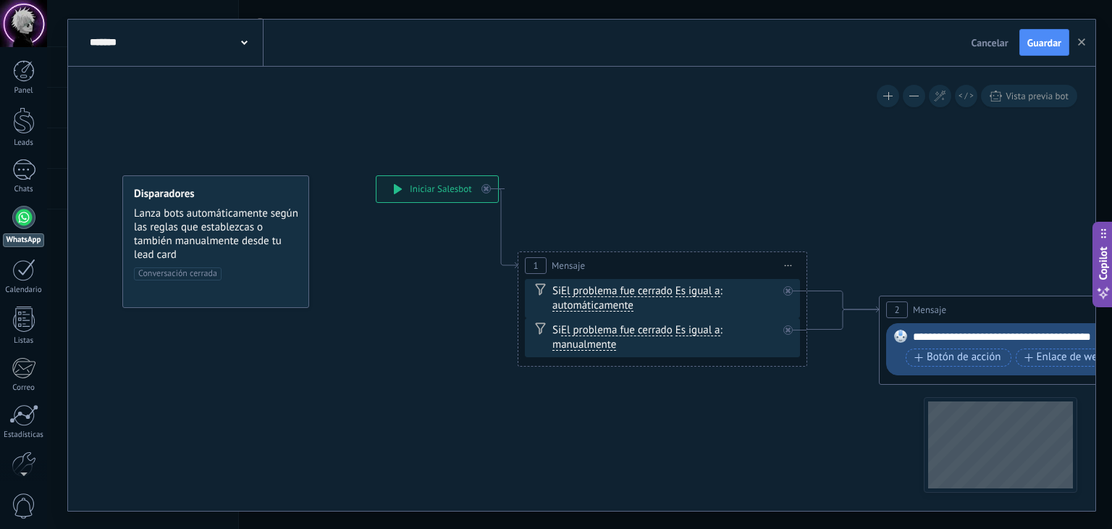
click at [788, 264] on icon at bounding box center [788, 264] width 7 height 1
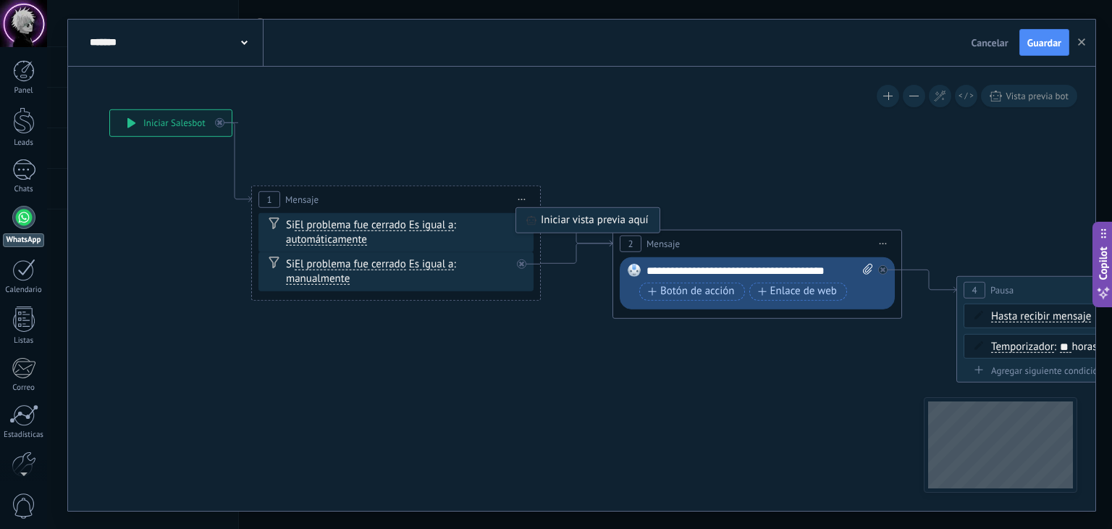
drag, startPoint x: 789, startPoint y: 218, endPoint x: 522, endPoint y: 152, distance: 274.5
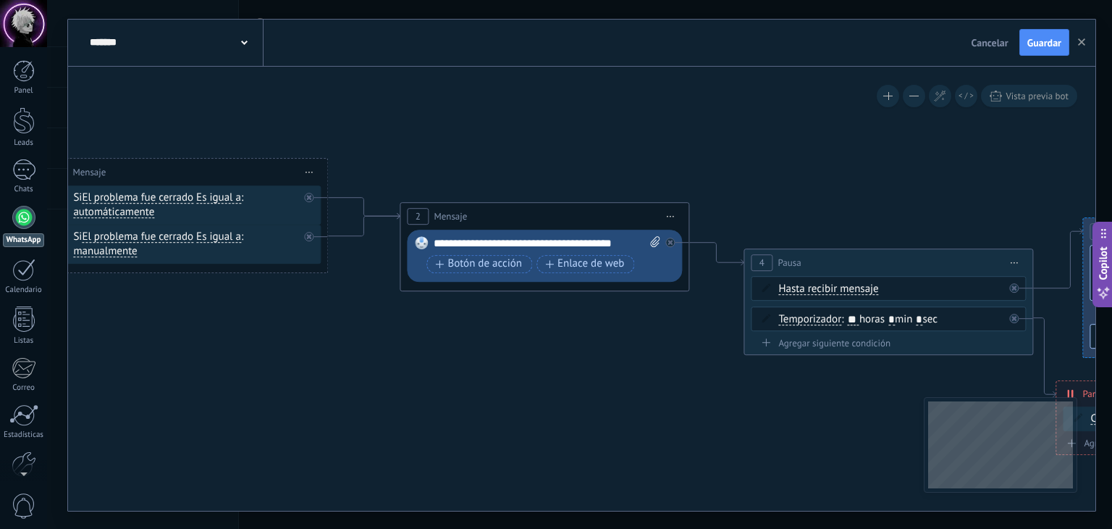
drag, startPoint x: 750, startPoint y: 168, endPoint x: 529, endPoint y: 146, distance: 222.0
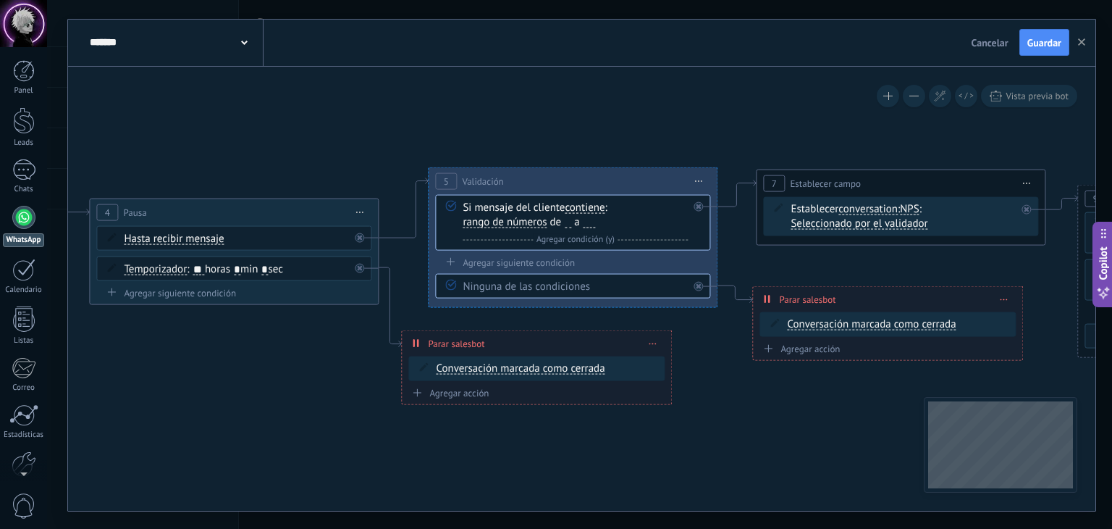
drag, startPoint x: 841, startPoint y: 397, endPoint x: 134, endPoint y: 380, distance: 707.1
click at [206, 403] on icon at bounding box center [798, 225] width 3836 height 1112
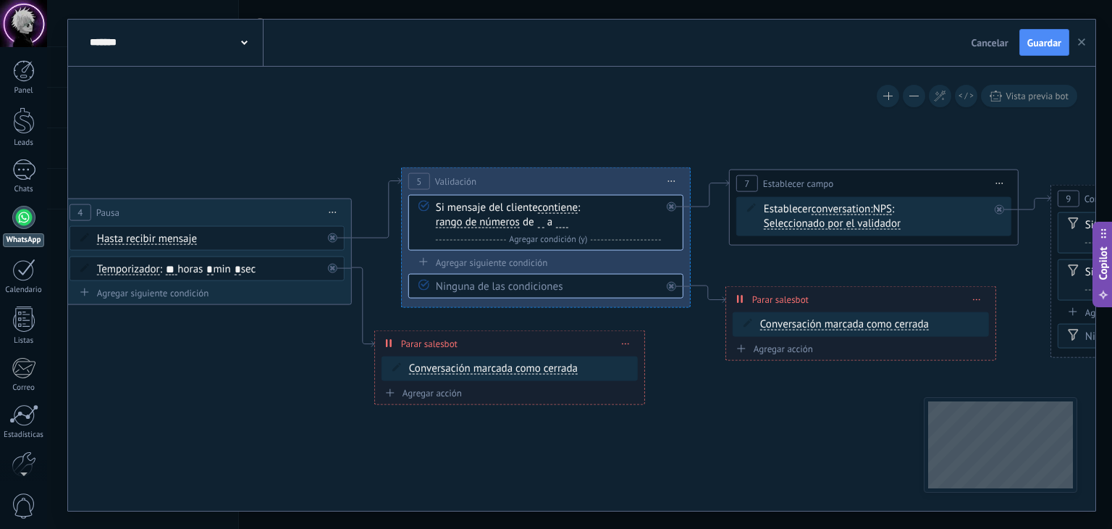
click at [1089, 43] on button "button" at bounding box center [1082, 43] width 22 height 28
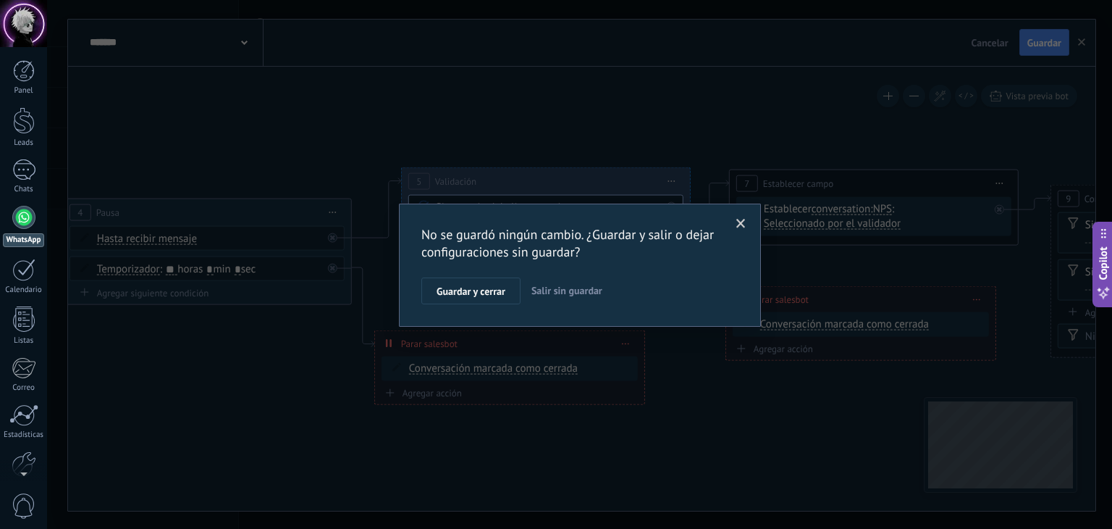
click at [556, 295] on span "Salir sin guardar" at bounding box center [567, 290] width 71 height 13
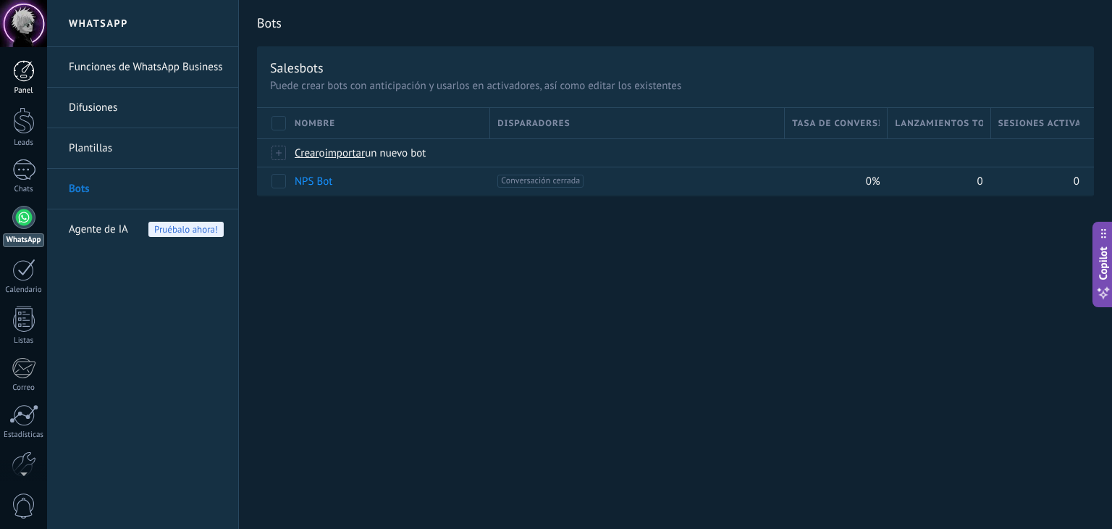
click at [25, 80] on div at bounding box center [24, 71] width 22 height 22
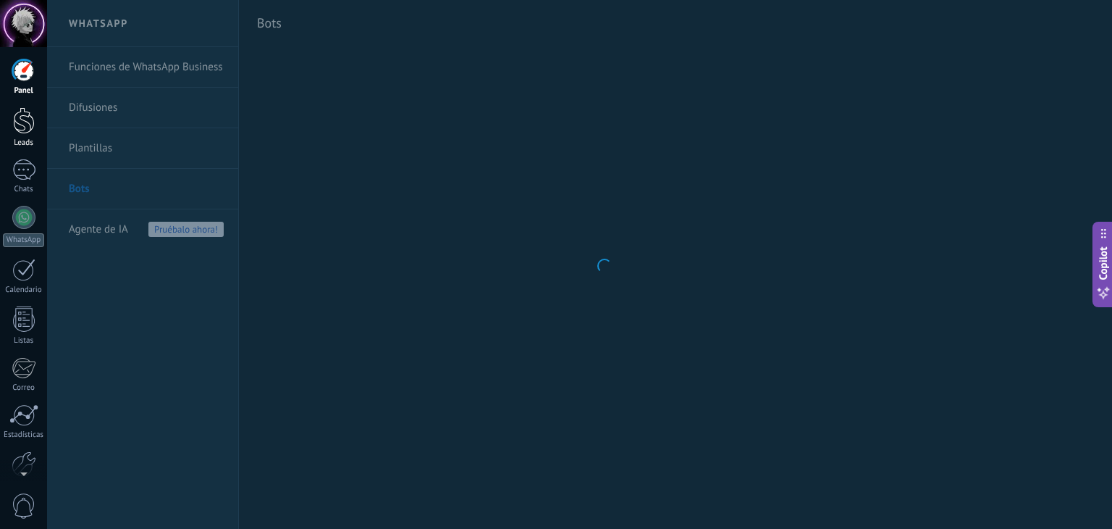
click at [14, 119] on div at bounding box center [24, 120] width 22 height 27
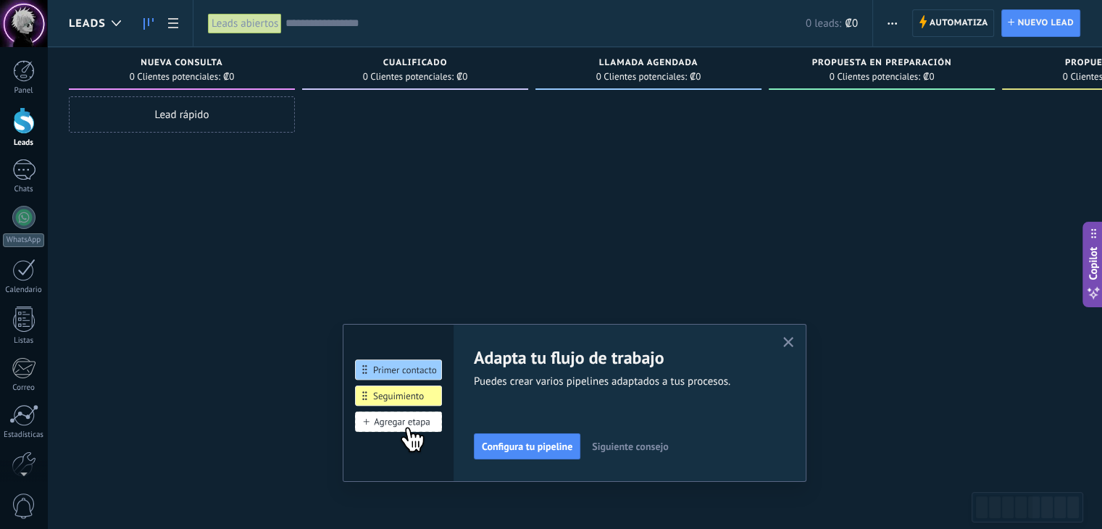
click at [20, 146] on div "Leads" at bounding box center [24, 142] width 42 height 9
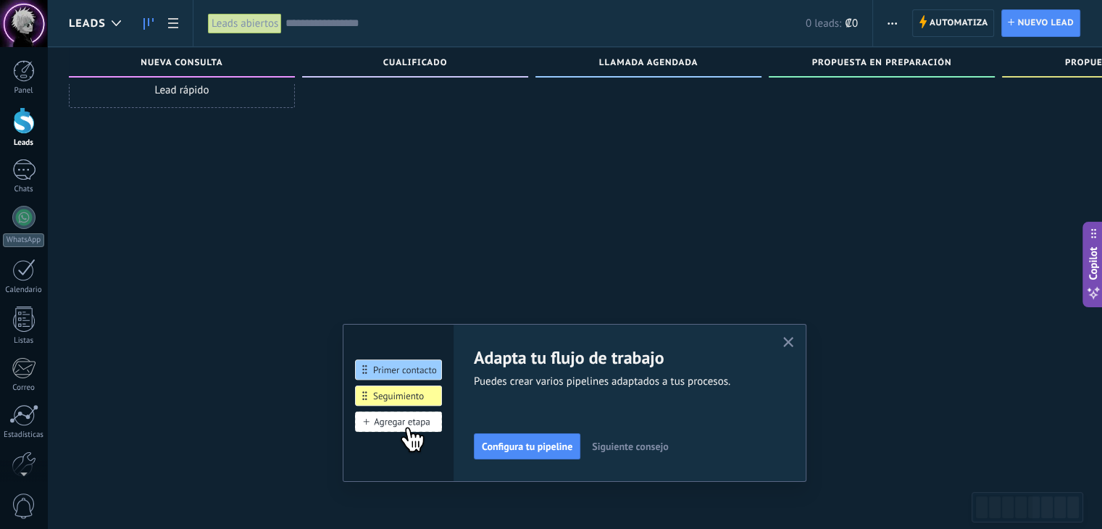
click at [794, 345] on use "button" at bounding box center [788, 342] width 11 height 11
